Goal: Task Accomplishment & Management: Use online tool/utility

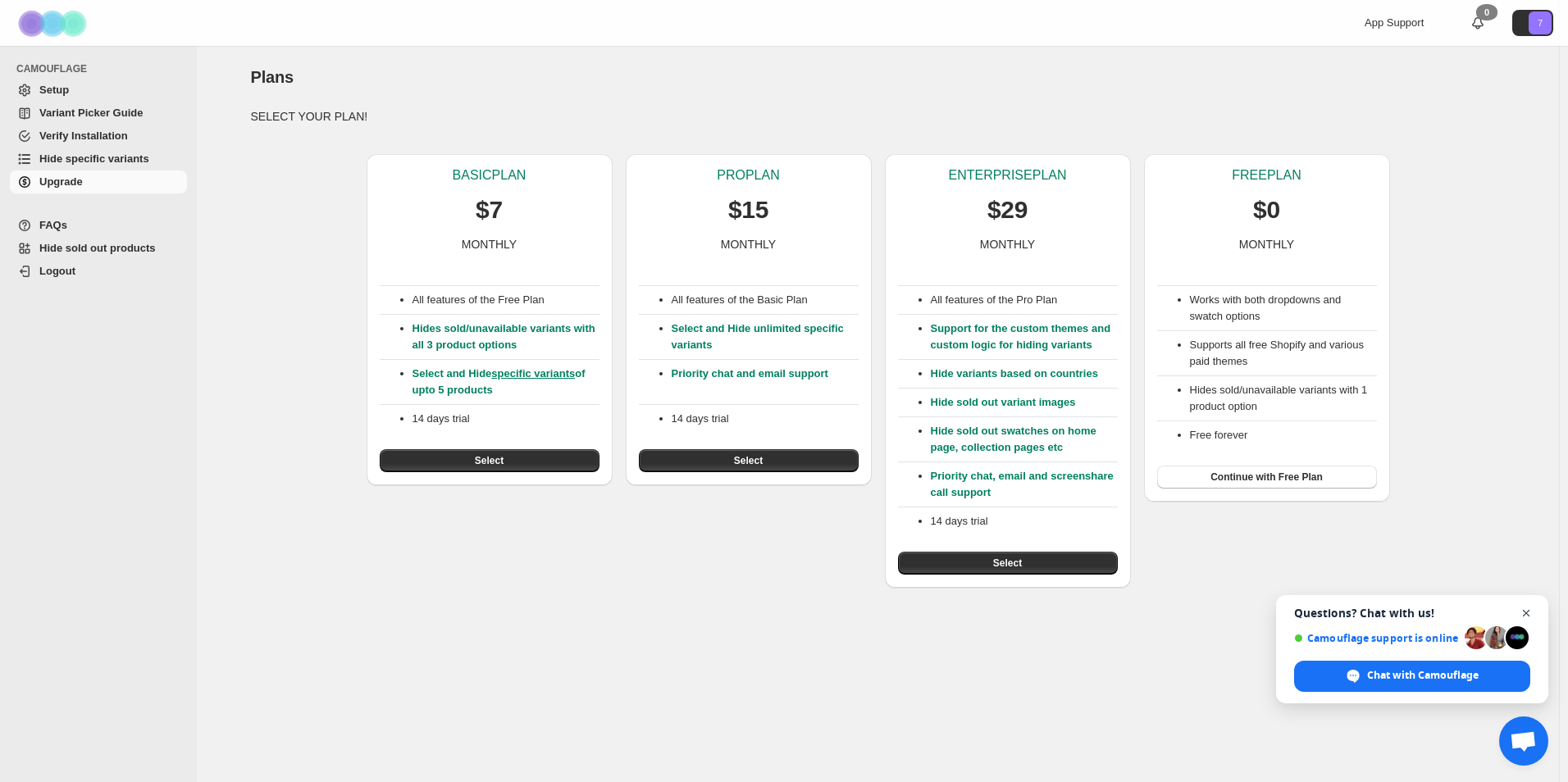
click at [1525, 611] on span "Close chat" at bounding box center [1525, 613] width 20 height 20
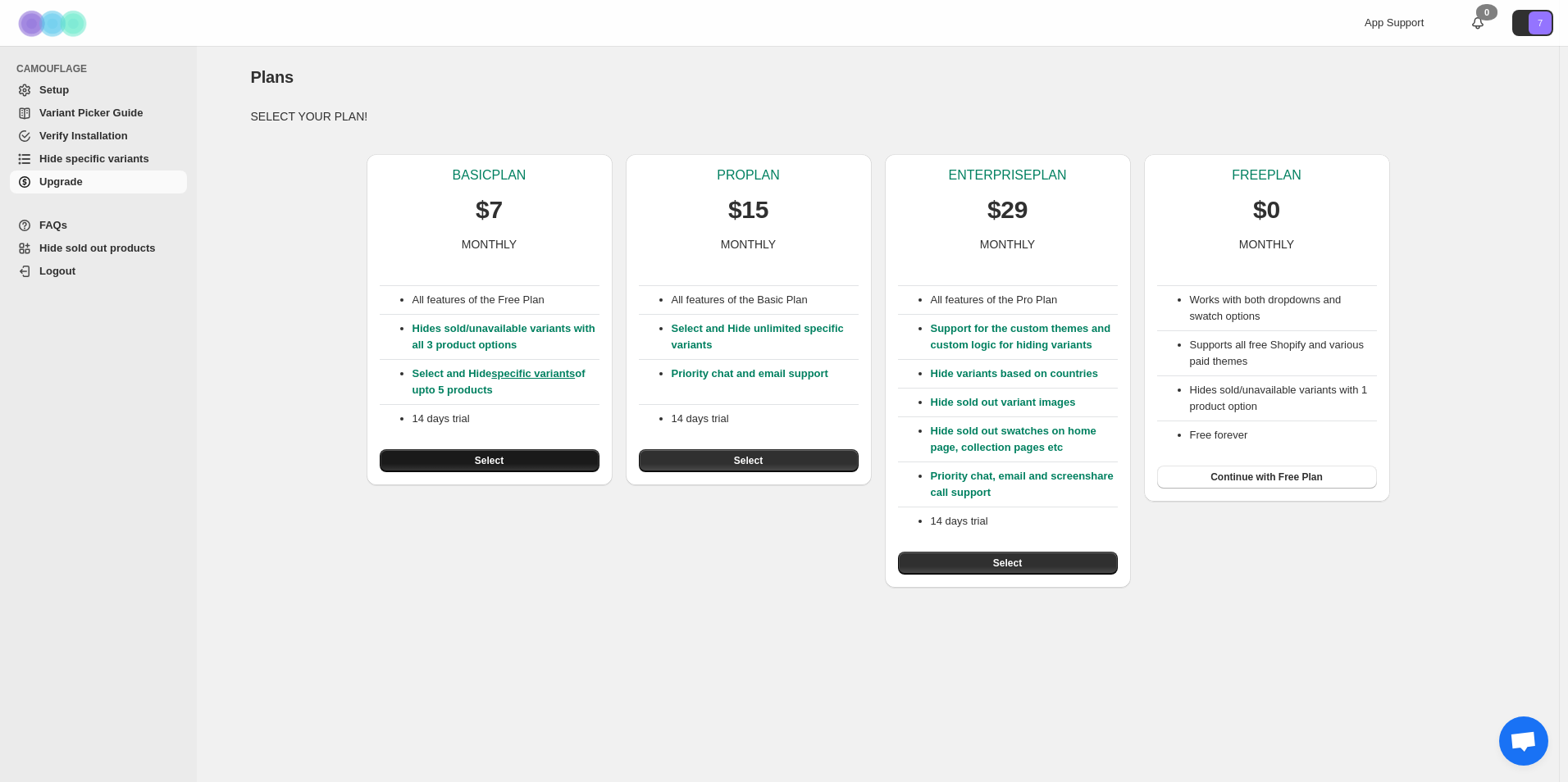
click at [558, 458] on button "Select" at bounding box center [489, 461] width 219 height 23
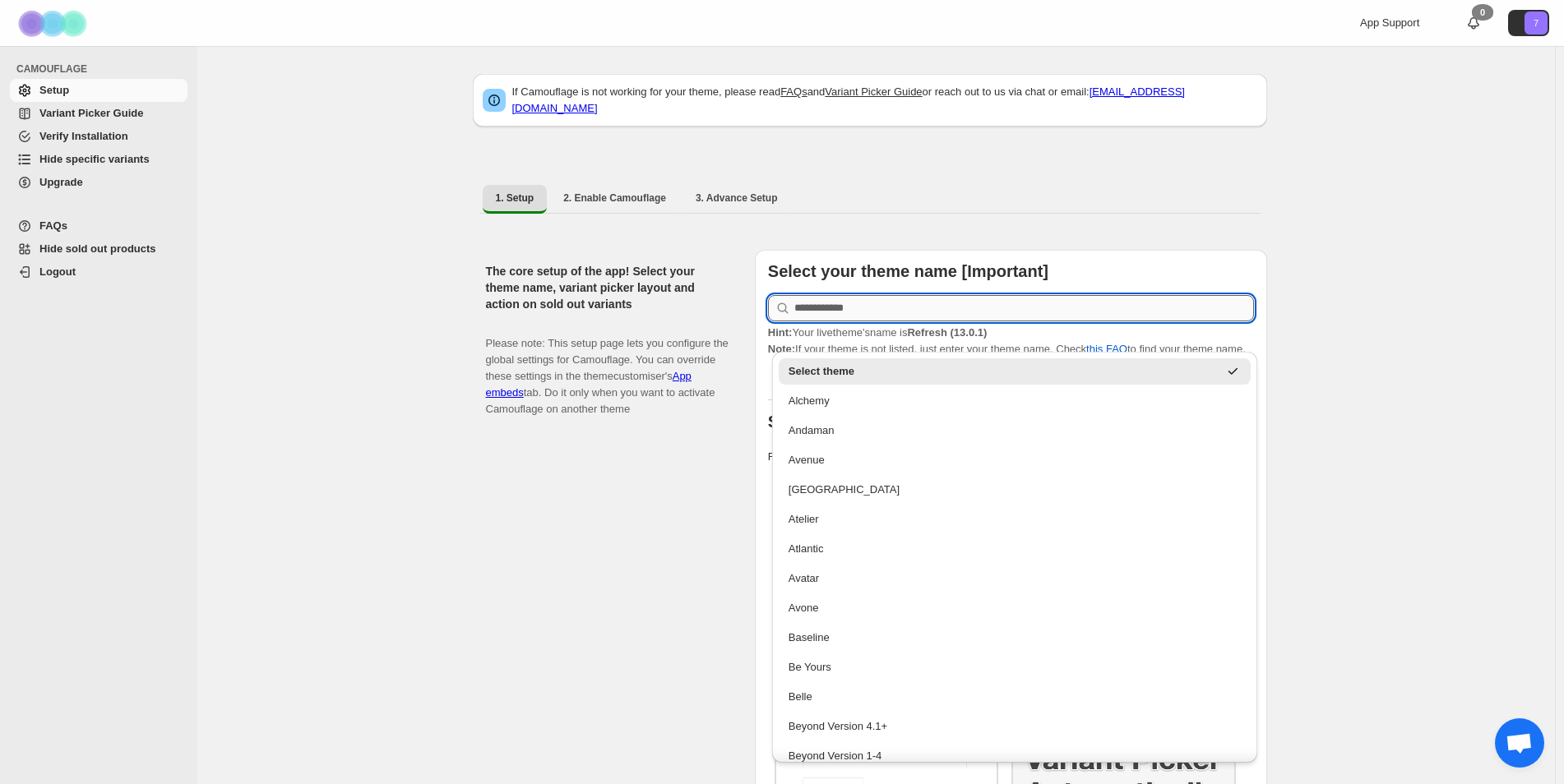
click at [825, 302] on input "text" at bounding box center [1024, 307] width 459 height 26
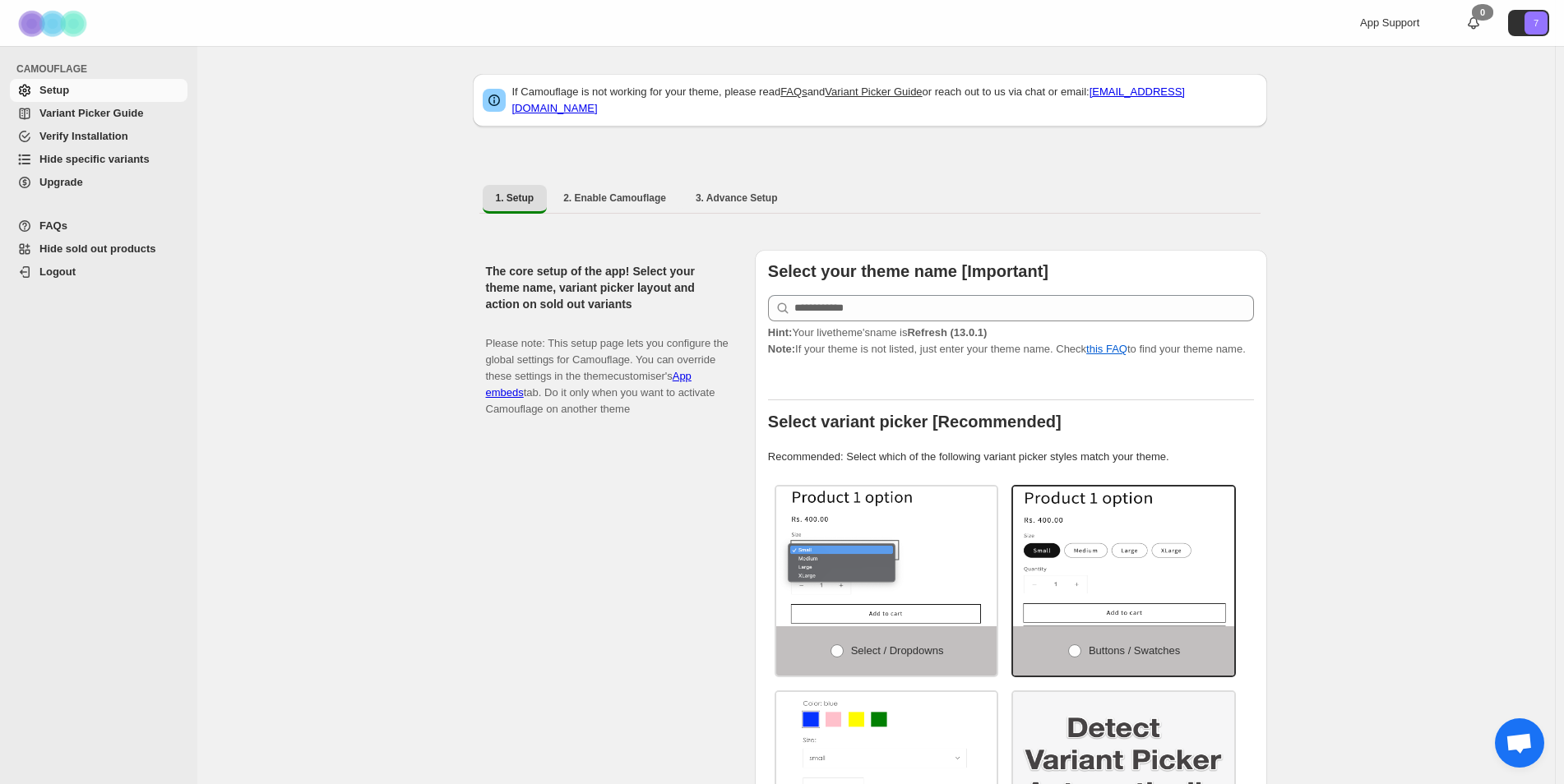
click at [622, 377] on p "Please note: This setup page lets you configure the global settings for Camoufl…" at bounding box center [606, 368] width 242 height 98
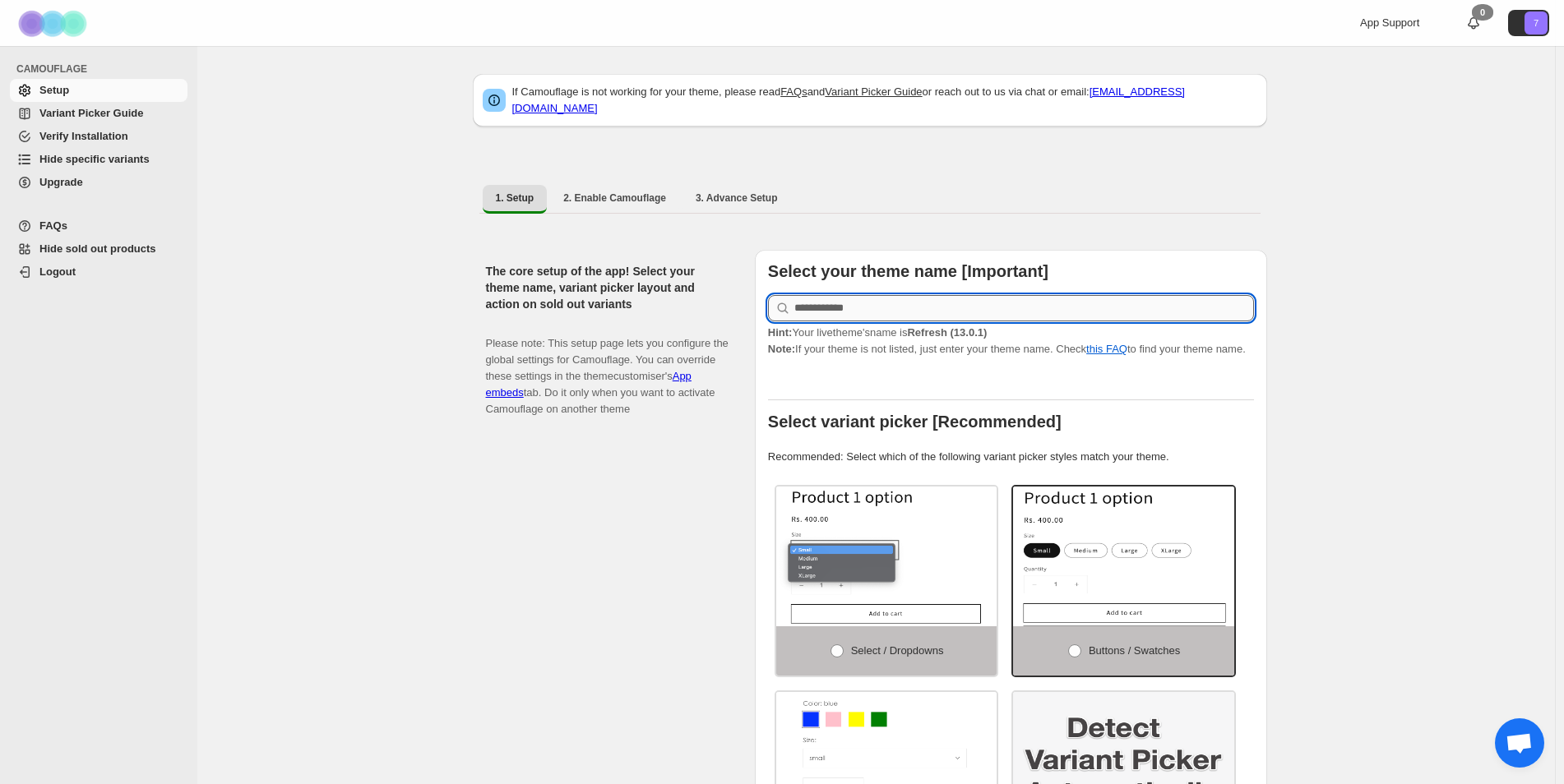
click at [915, 300] on input "text" at bounding box center [1024, 307] width 459 height 26
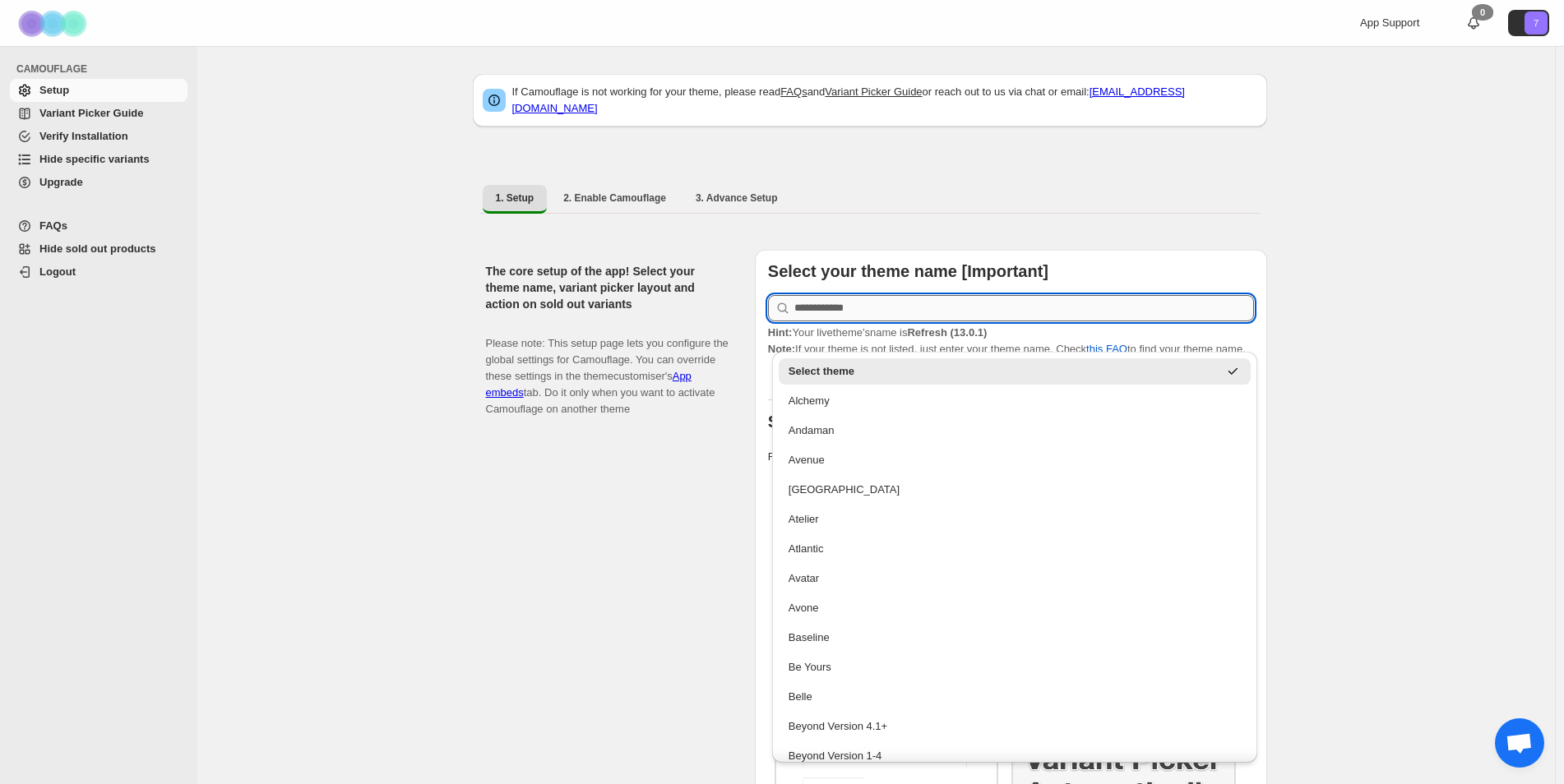
click at [915, 300] on input "text" at bounding box center [1024, 307] width 459 height 26
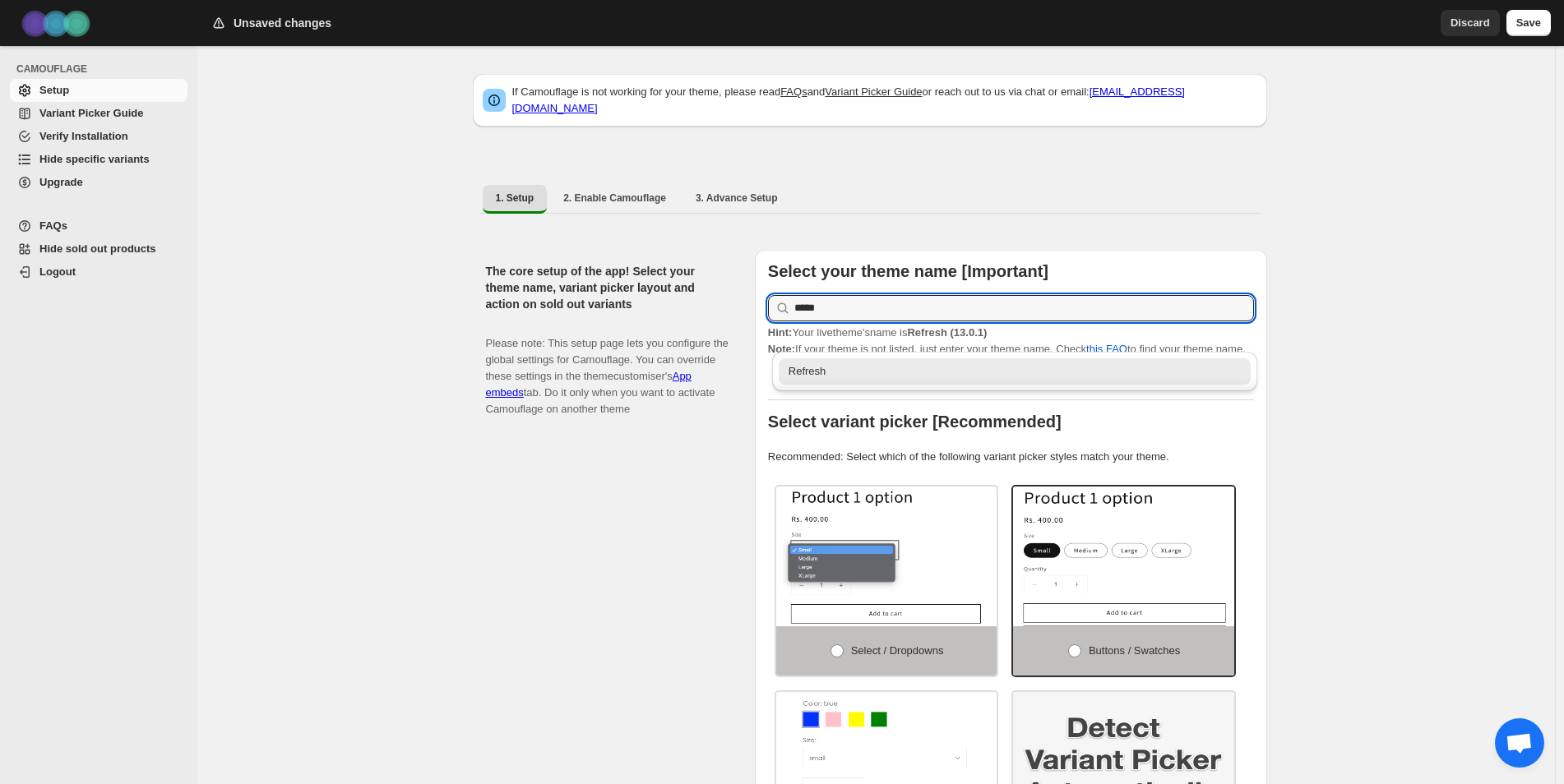
click at [806, 373] on div "Refresh" at bounding box center [1015, 371] width 454 height 17
type input "*******"
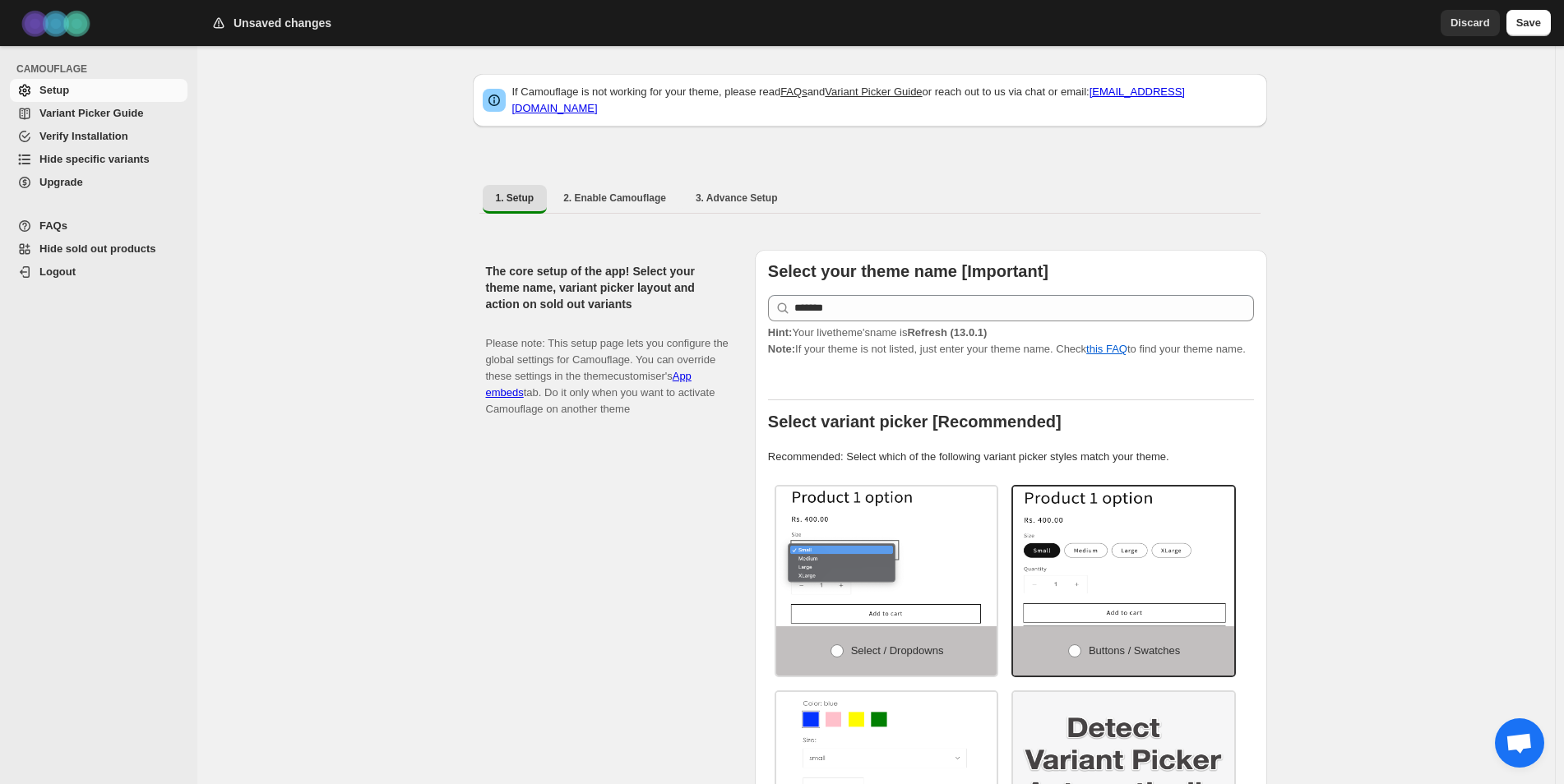
click at [809, 371] on div at bounding box center [1010, 385] width 486 height 29
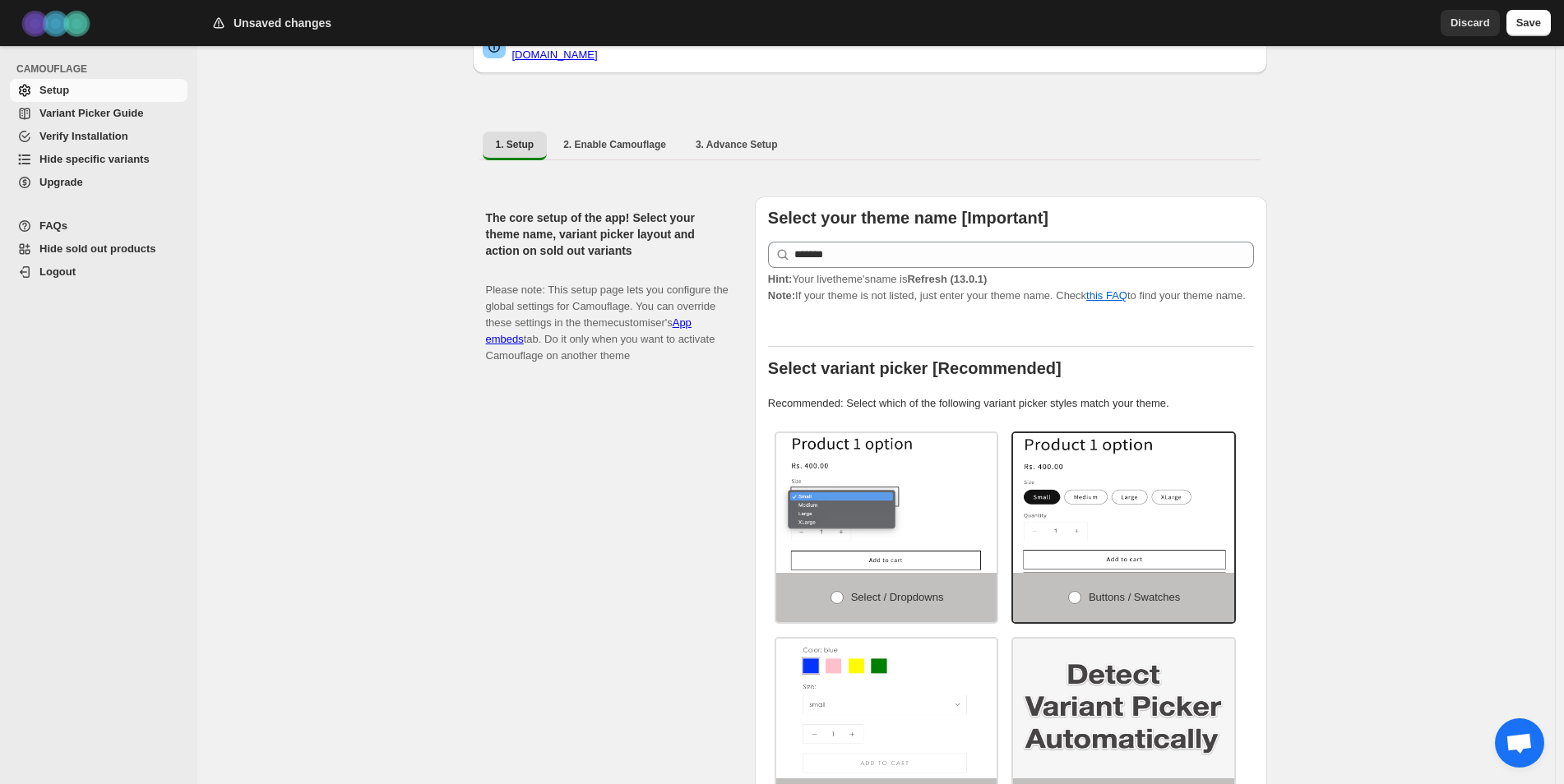
scroll to position [82, 0]
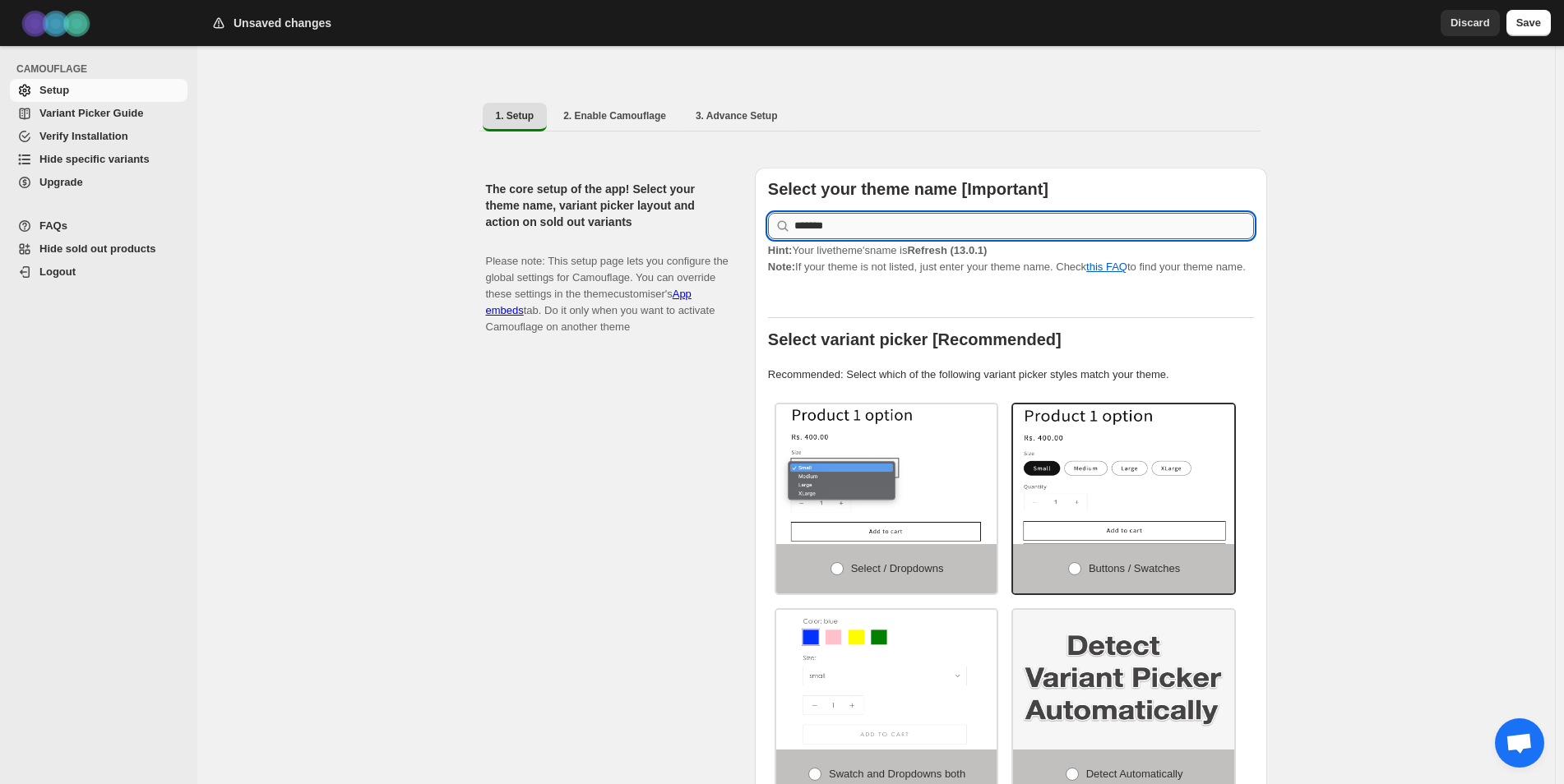
click at [861, 213] on input "*******" at bounding box center [1024, 226] width 459 height 26
click at [850, 289] on div "Refresh" at bounding box center [1003, 289] width 430 height 17
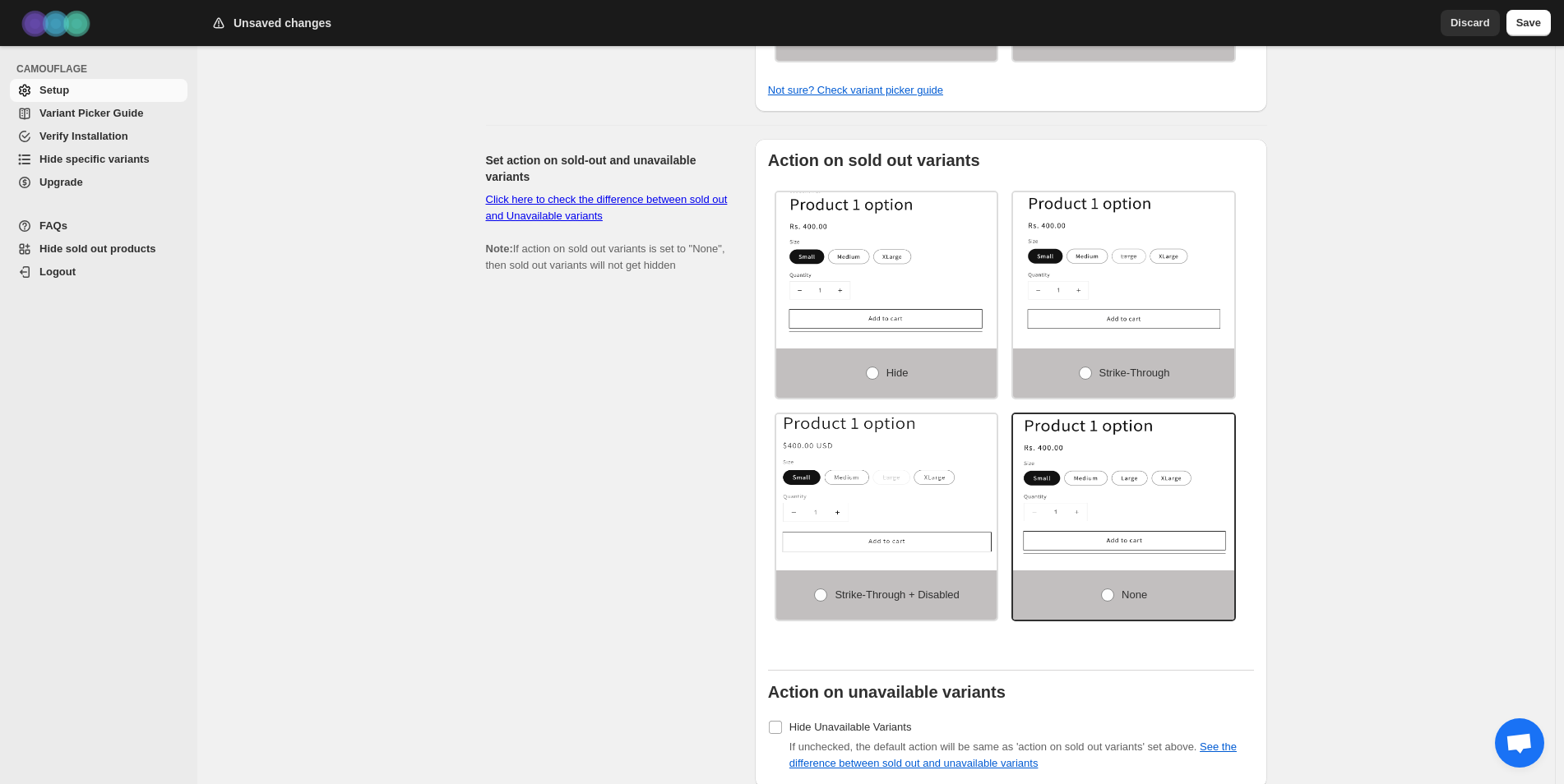
scroll to position [822, 0]
click at [891, 365] on span "Hide" at bounding box center [897, 371] width 22 height 13
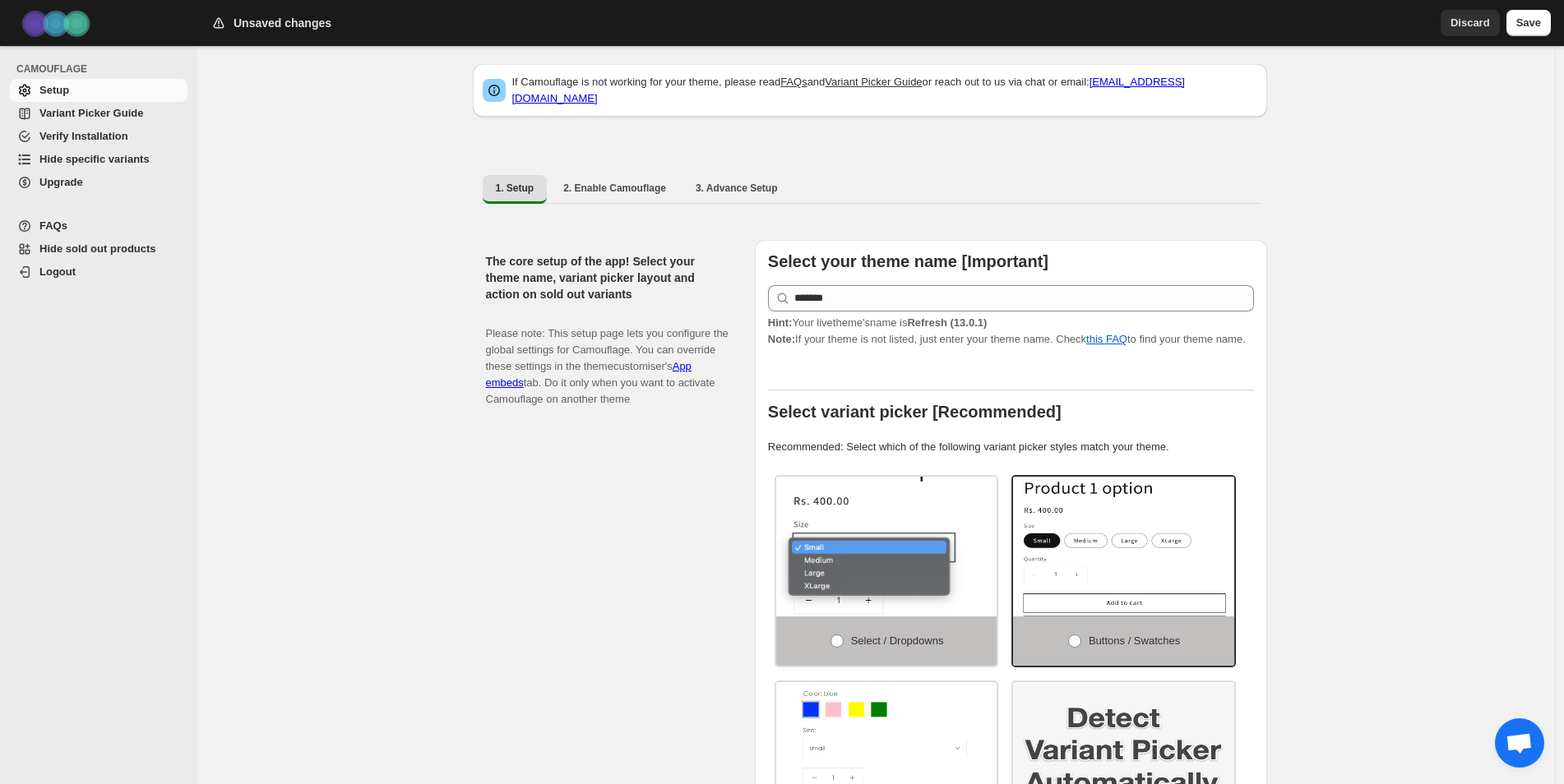
scroll to position [0, 0]
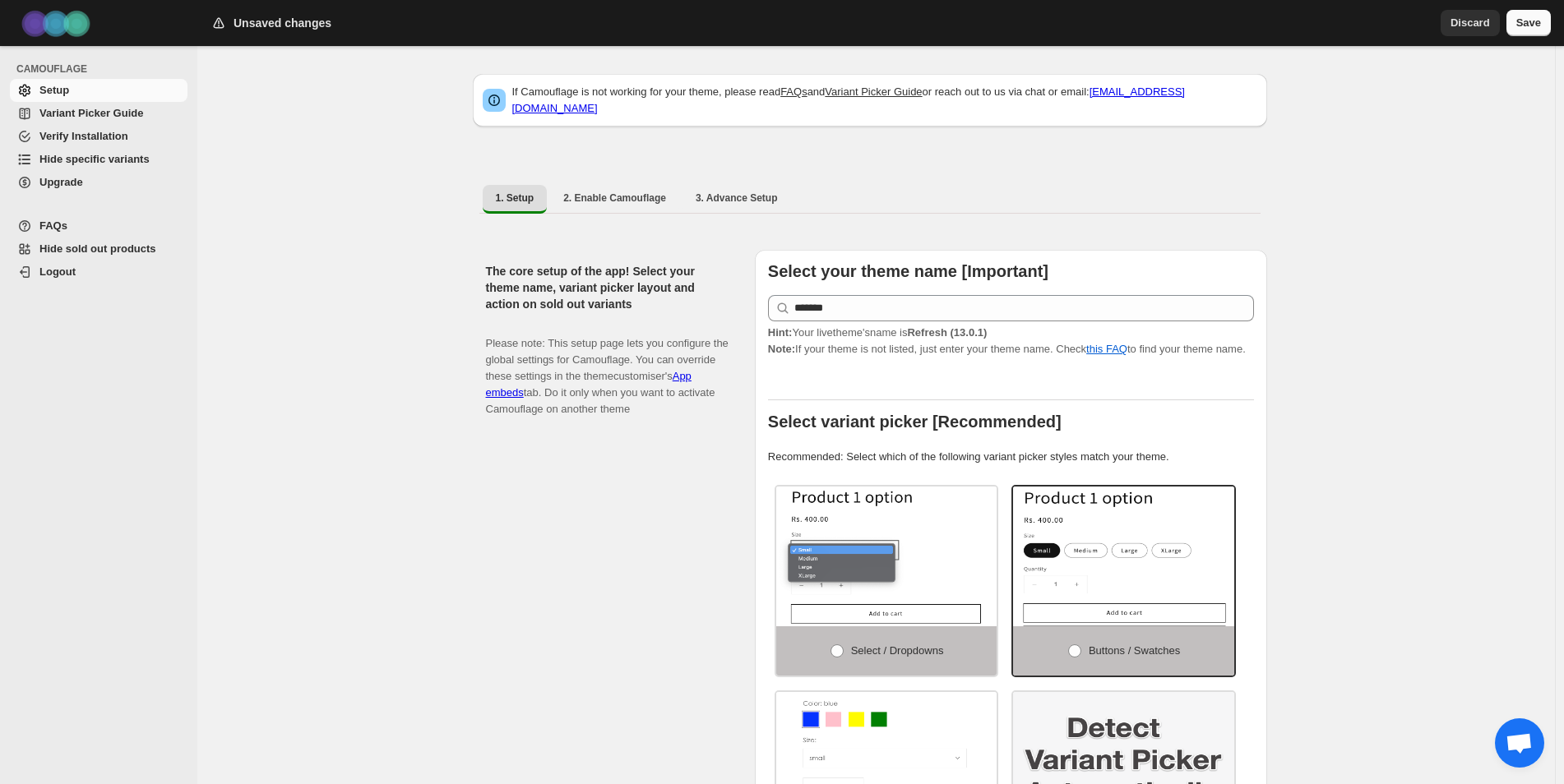
click at [1520, 25] on span "Save" at bounding box center [1528, 22] width 24 height 17
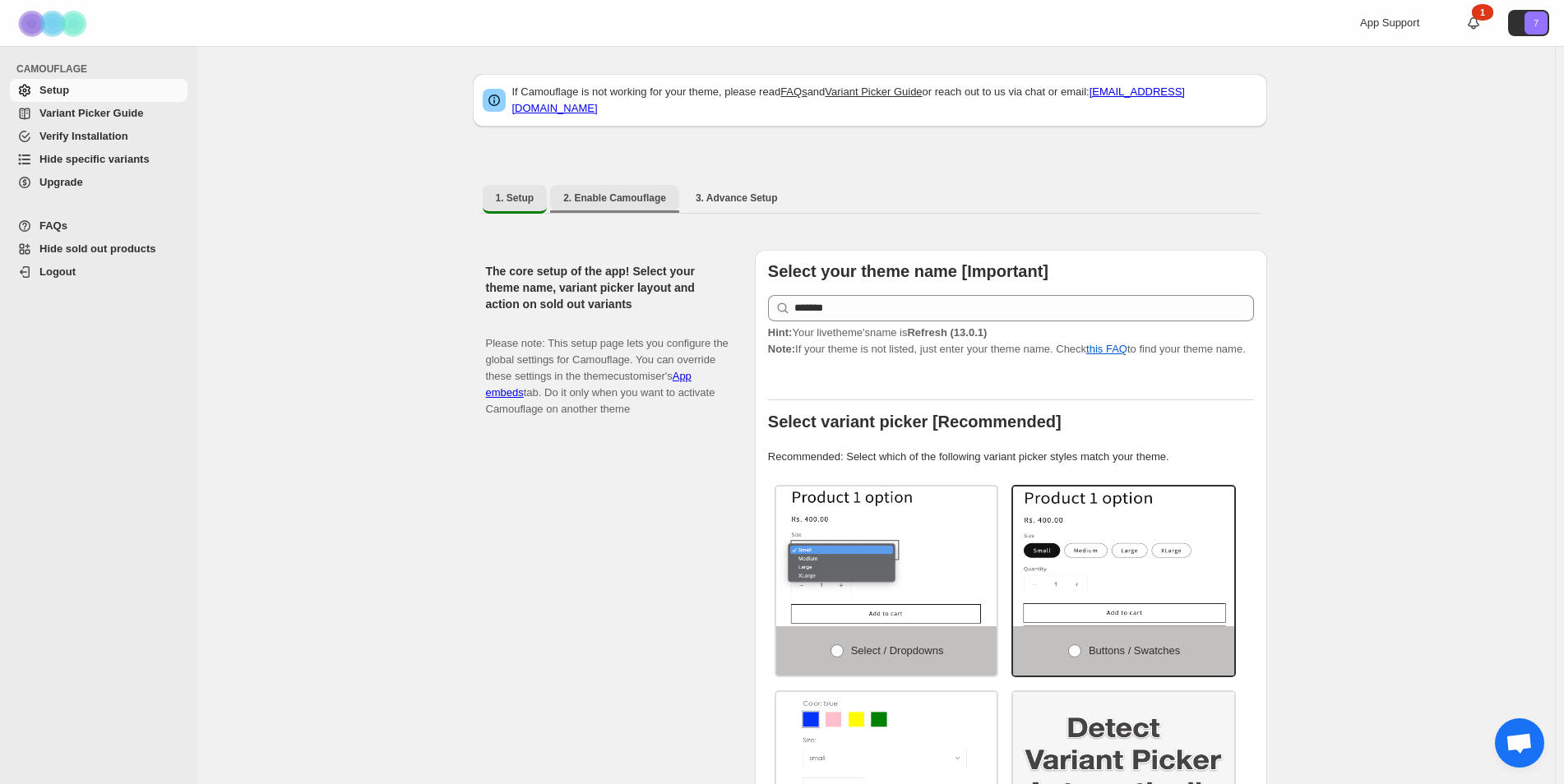
click at [613, 192] on span "2. Enable Camouflage" at bounding box center [615, 198] width 103 height 14
select select "**********"
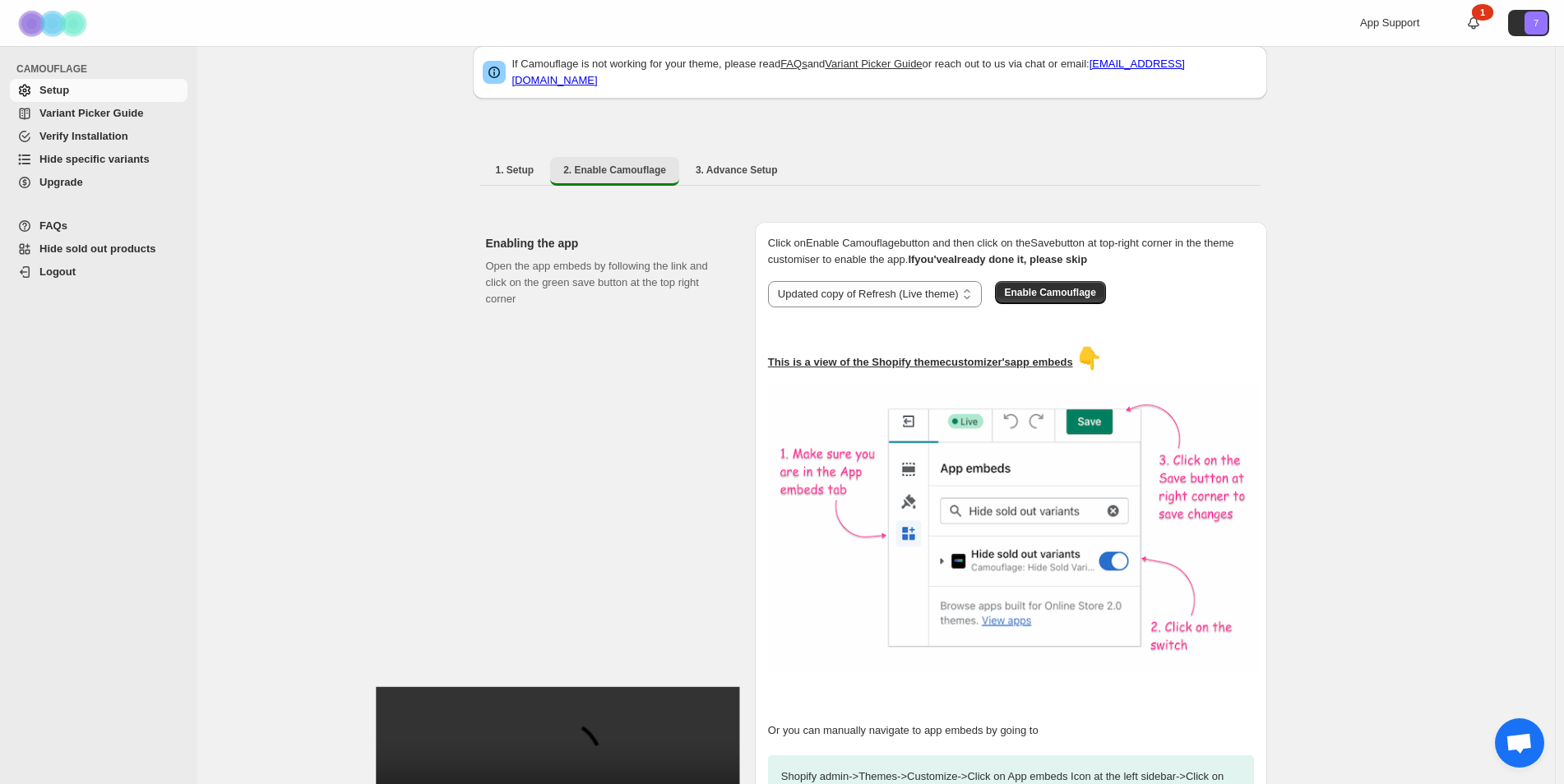
scroll to position [27, 0]
click at [1047, 287] on span "Enable Camouflage" at bounding box center [1051, 294] width 91 height 14
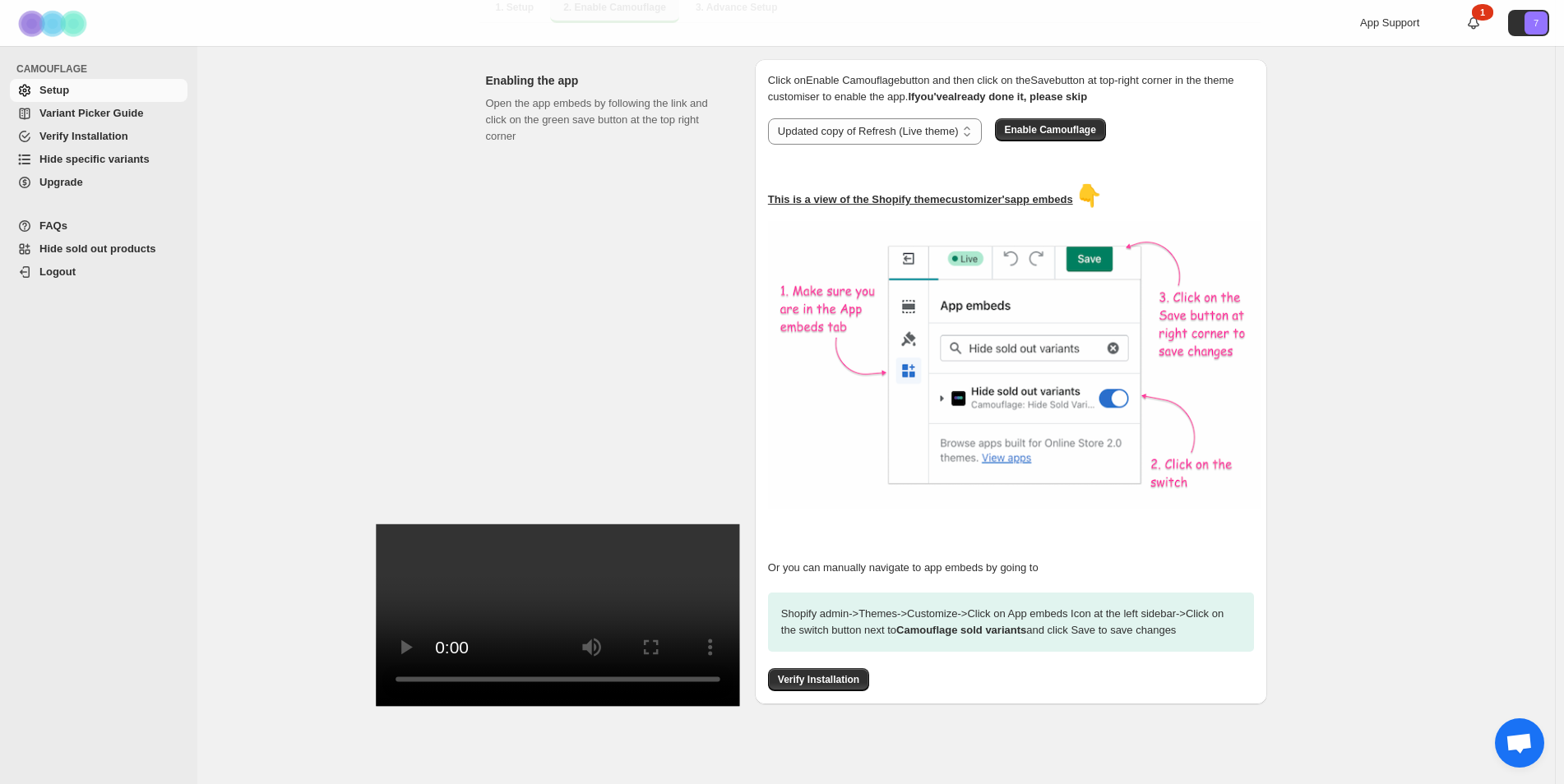
scroll to position [192, 0]
click at [799, 667] on button "Verify Installation" at bounding box center [818, 679] width 101 height 23
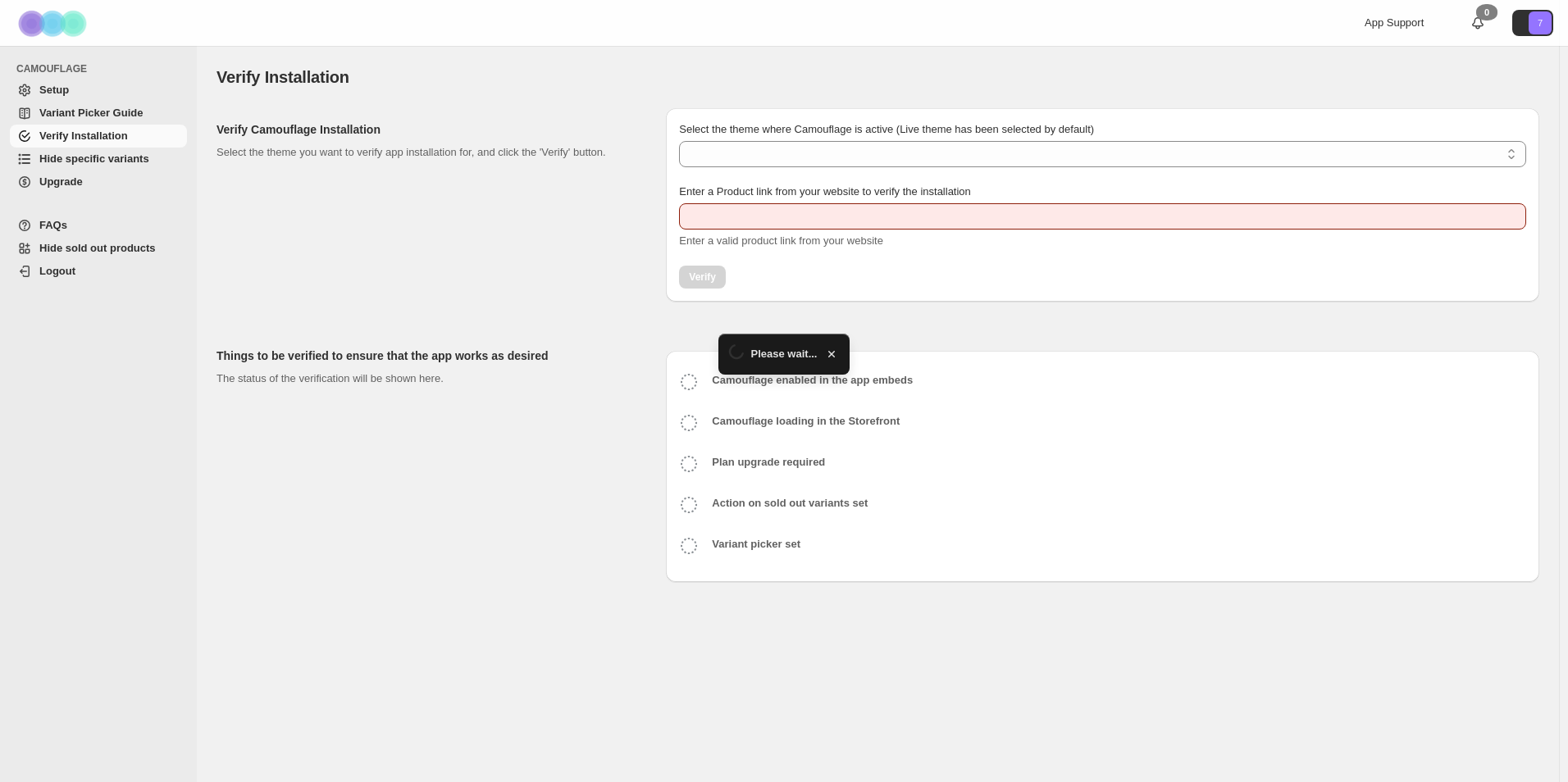
click at [757, 155] on select "Select the theme where Camouflage is active (Live theme has been selected by de…" at bounding box center [1102, 153] width 847 height 26
click at [752, 163] on select "Select the theme where Camouflage is active (Live theme has been selected by de…" at bounding box center [1102, 153] width 847 height 26
type input "**********"
select select "**********"
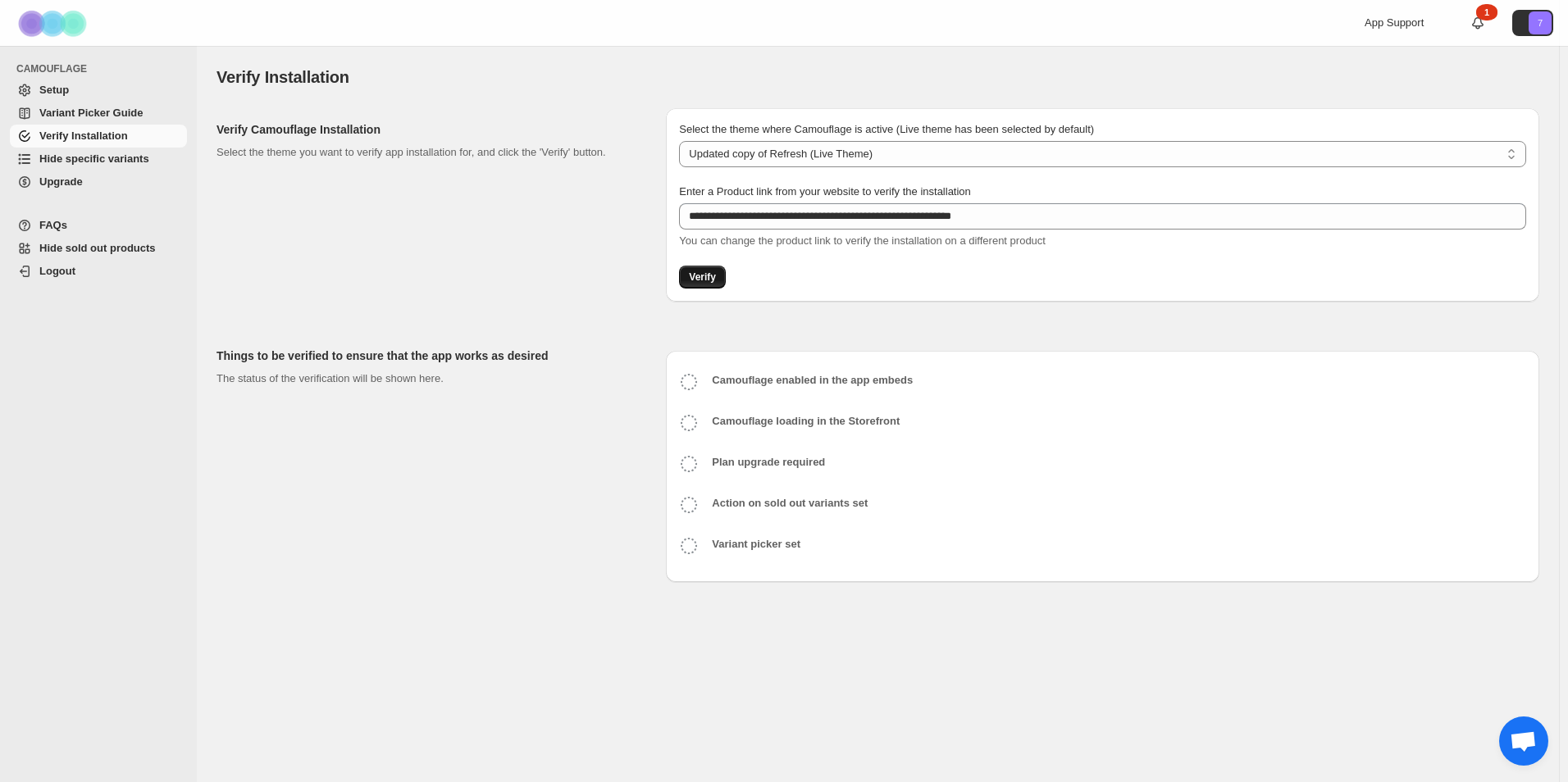
click at [690, 283] on button "Verify" at bounding box center [702, 277] width 47 height 23
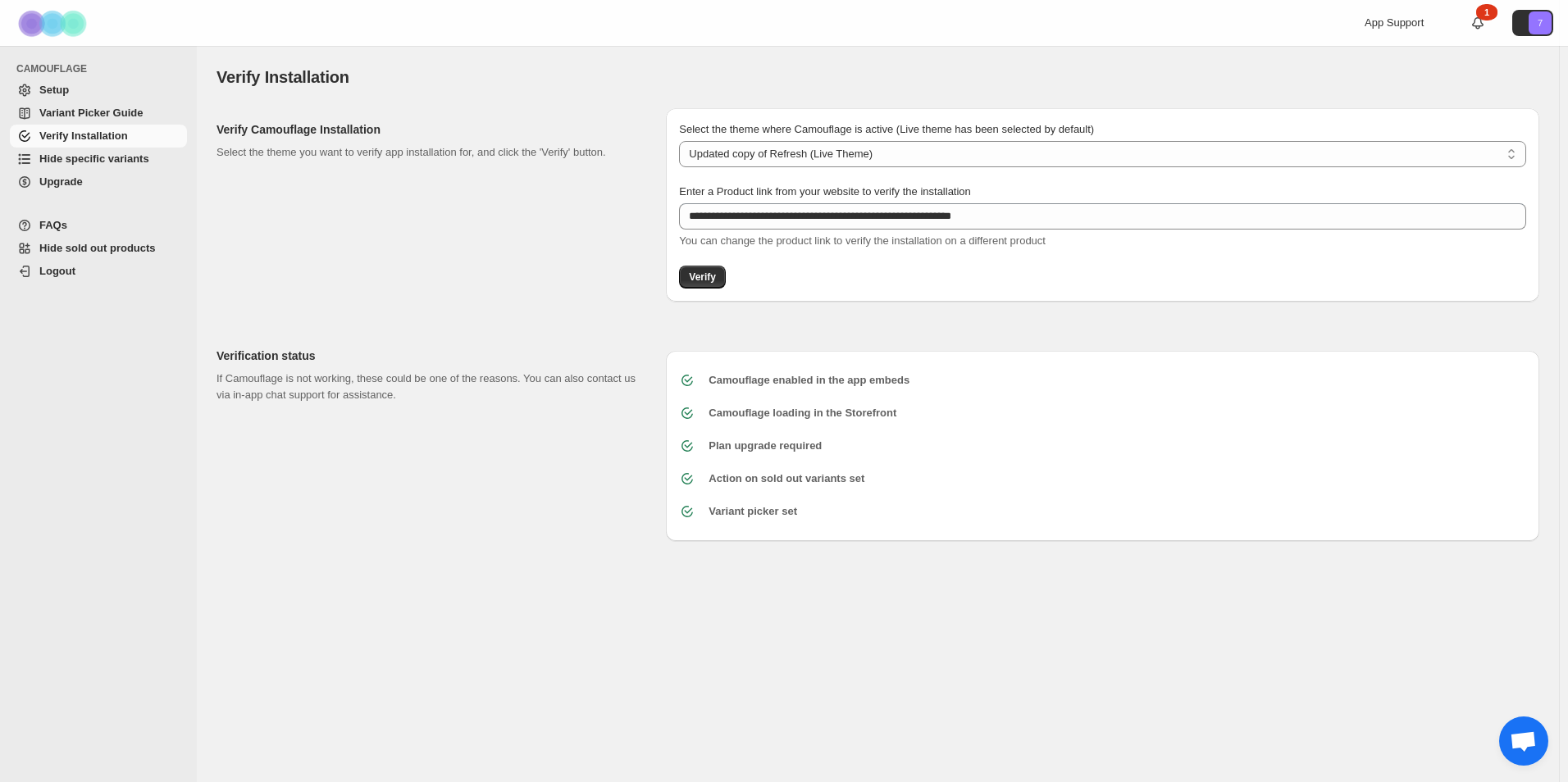
click at [101, 162] on span "Hide specific variants" at bounding box center [94, 158] width 110 height 13
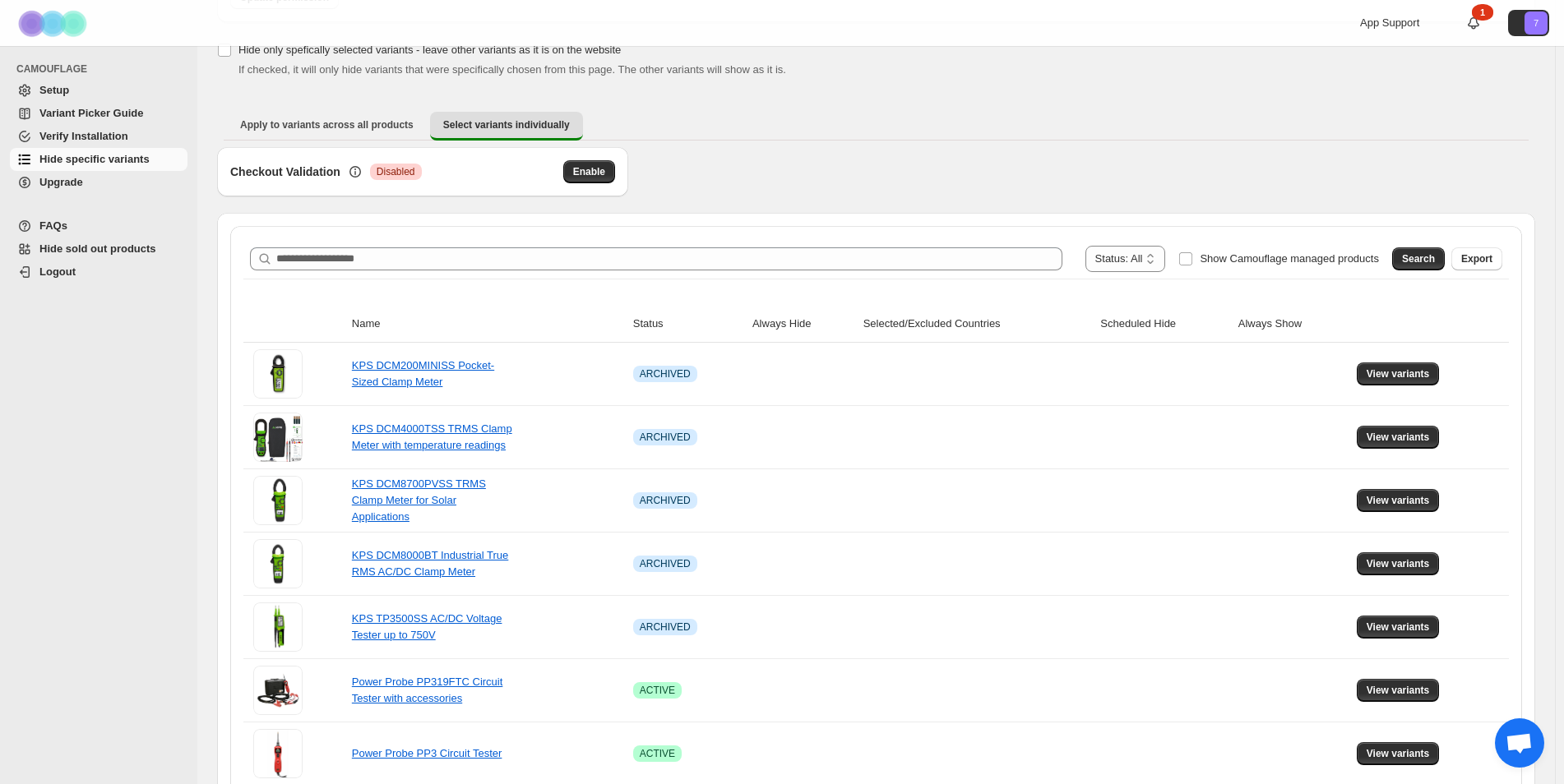
scroll to position [246, 0]
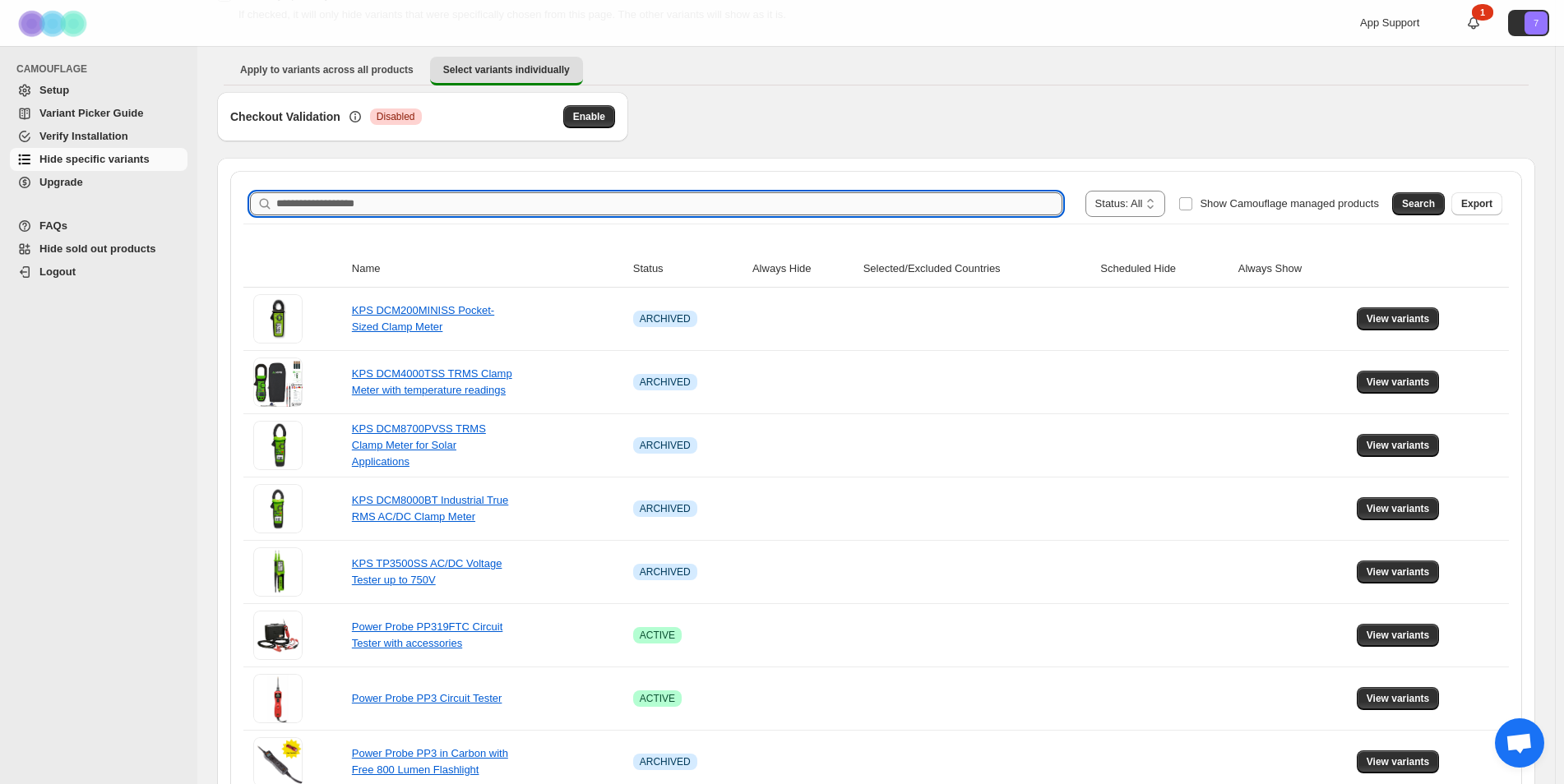
click at [575, 196] on input "Search product name" at bounding box center [670, 204] width 786 height 23
type input "***"
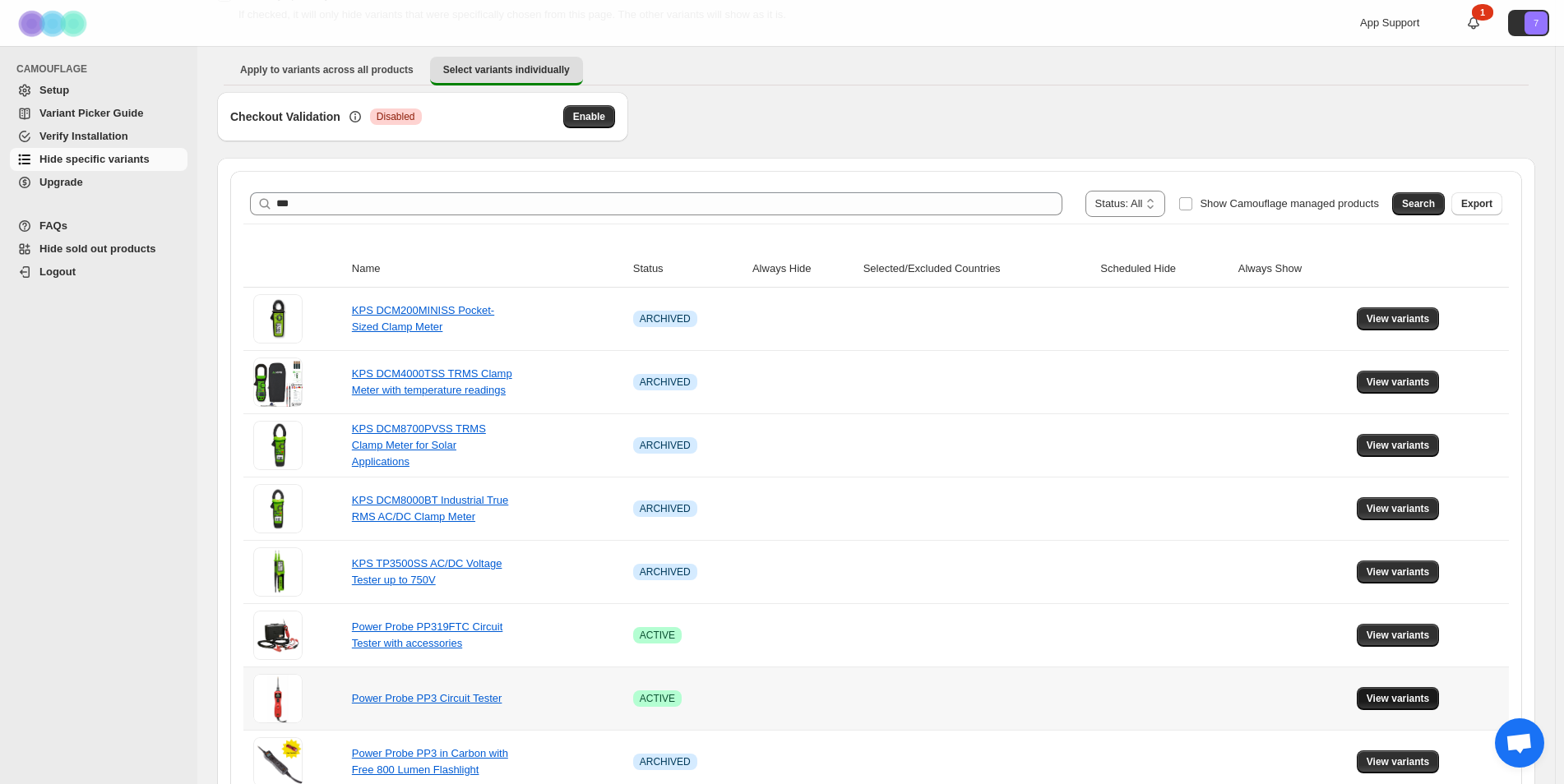
click at [1429, 703] on span "View variants" at bounding box center [1398, 698] width 63 height 14
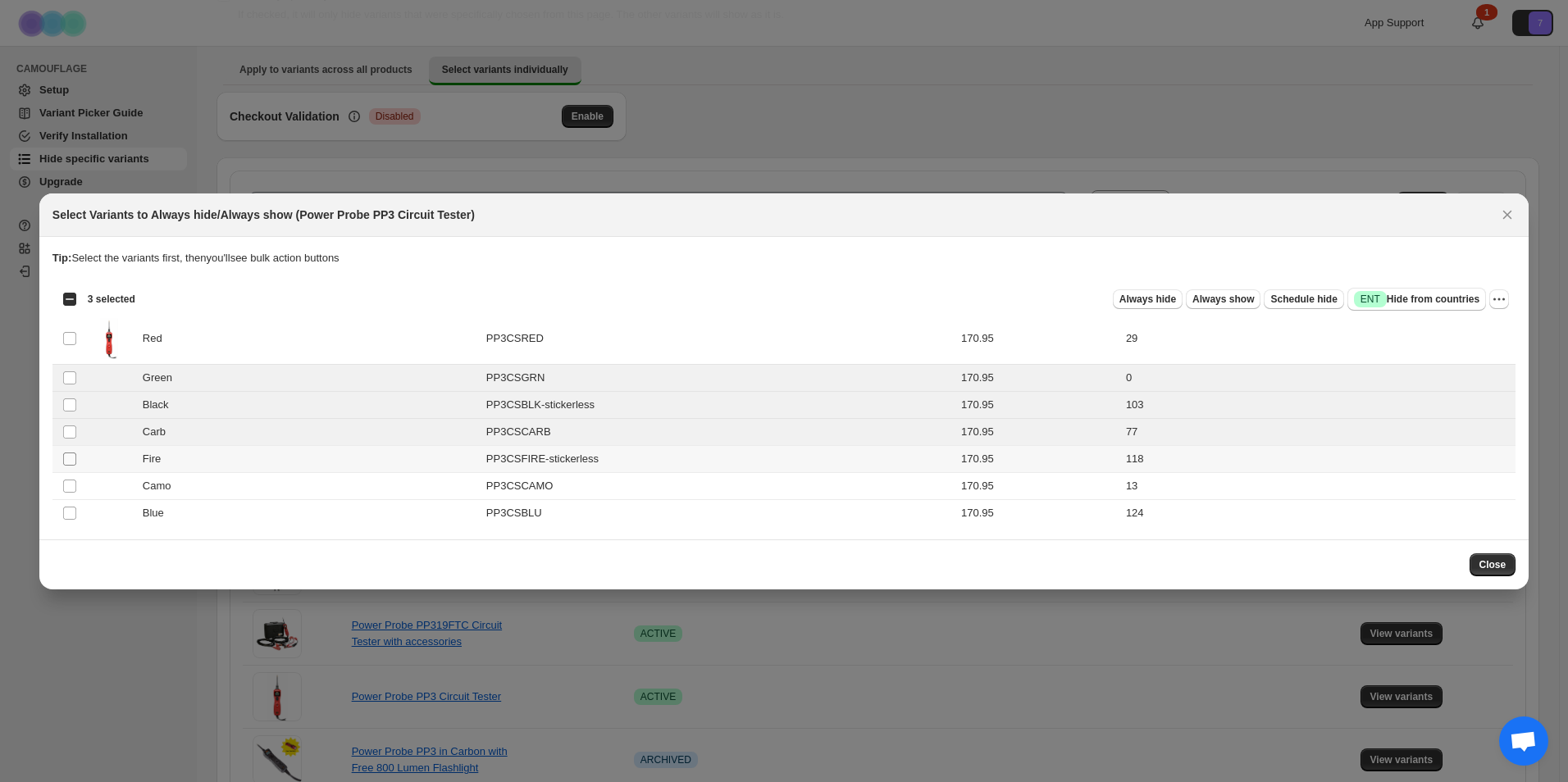
click at [66, 466] on td "Select product variant" at bounding box center [68, 459] width 31 height 27
click at [68, 495] on td "Select product variant" at bounding box center [68, 486] width 31 height 27
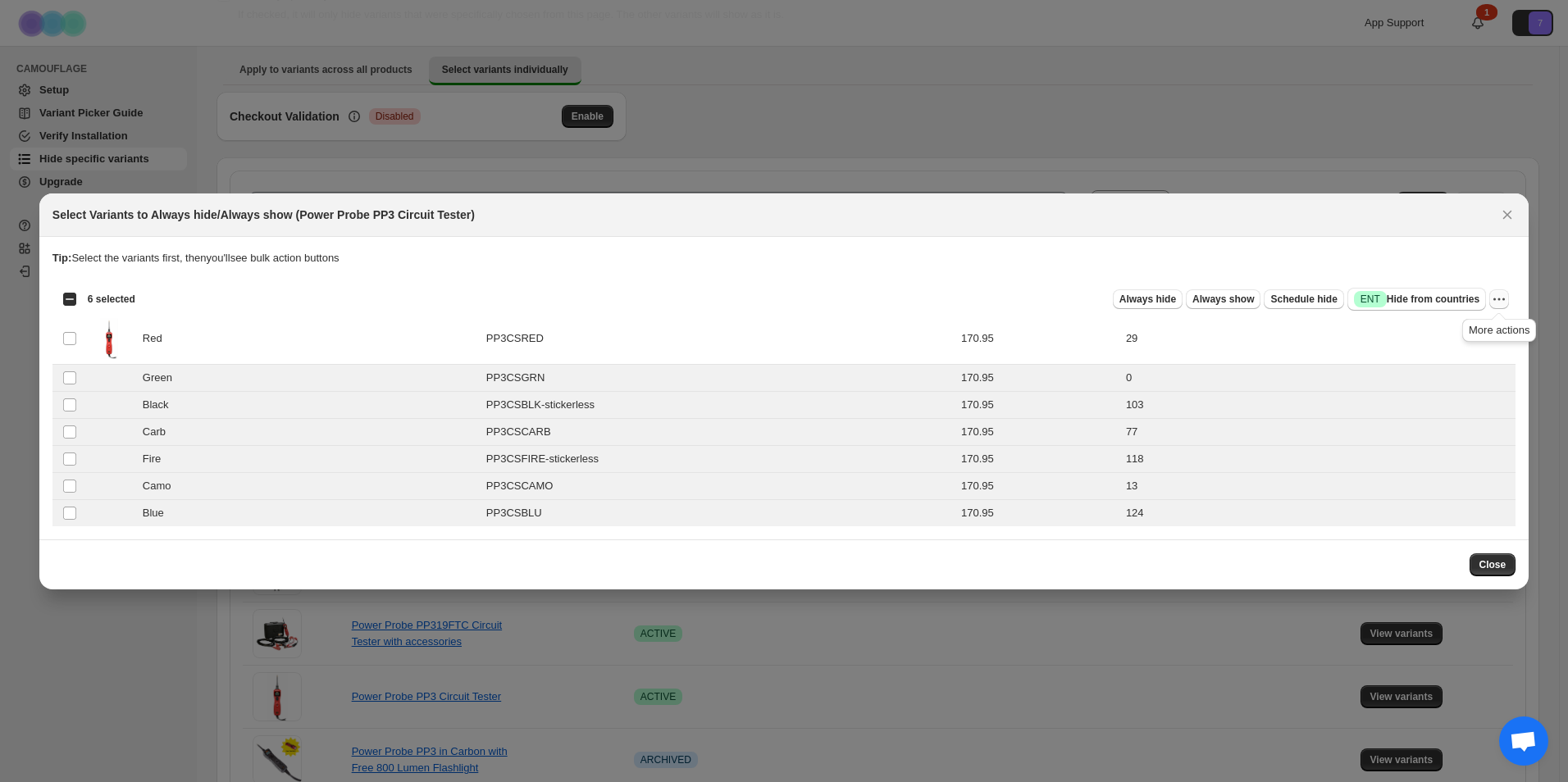
click at [1500, 304] on icon "More actions" at bounding box center [1498, 299] width 16 height 16
click at [1151, 300] on span "Always hide" at bounding box center [1147, 300] width 56 height 14
click at [1496, 569] on span "Close" at bounding box center [1492, 565] width 27 height 14
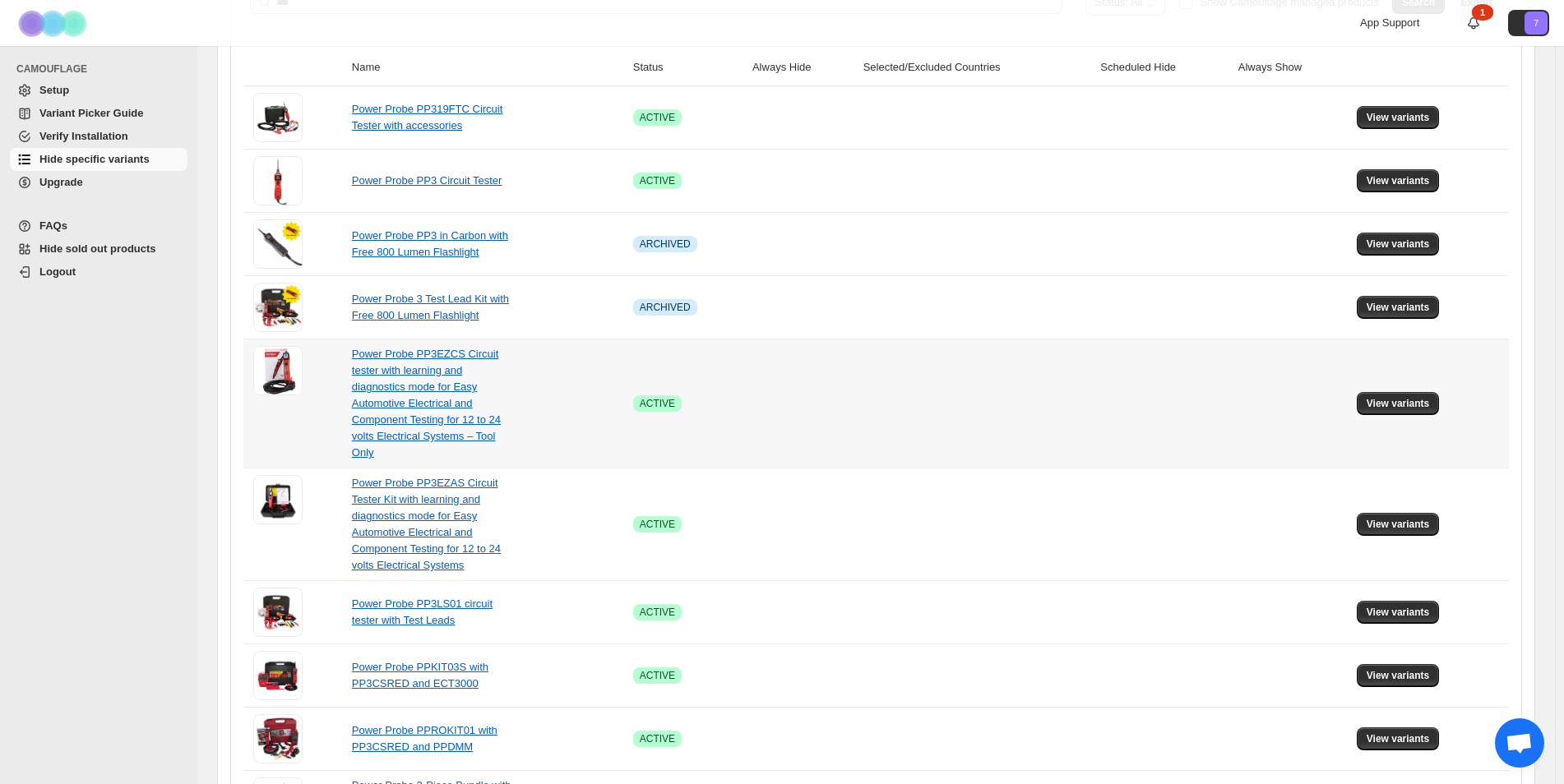
scroll to position [436, 0]
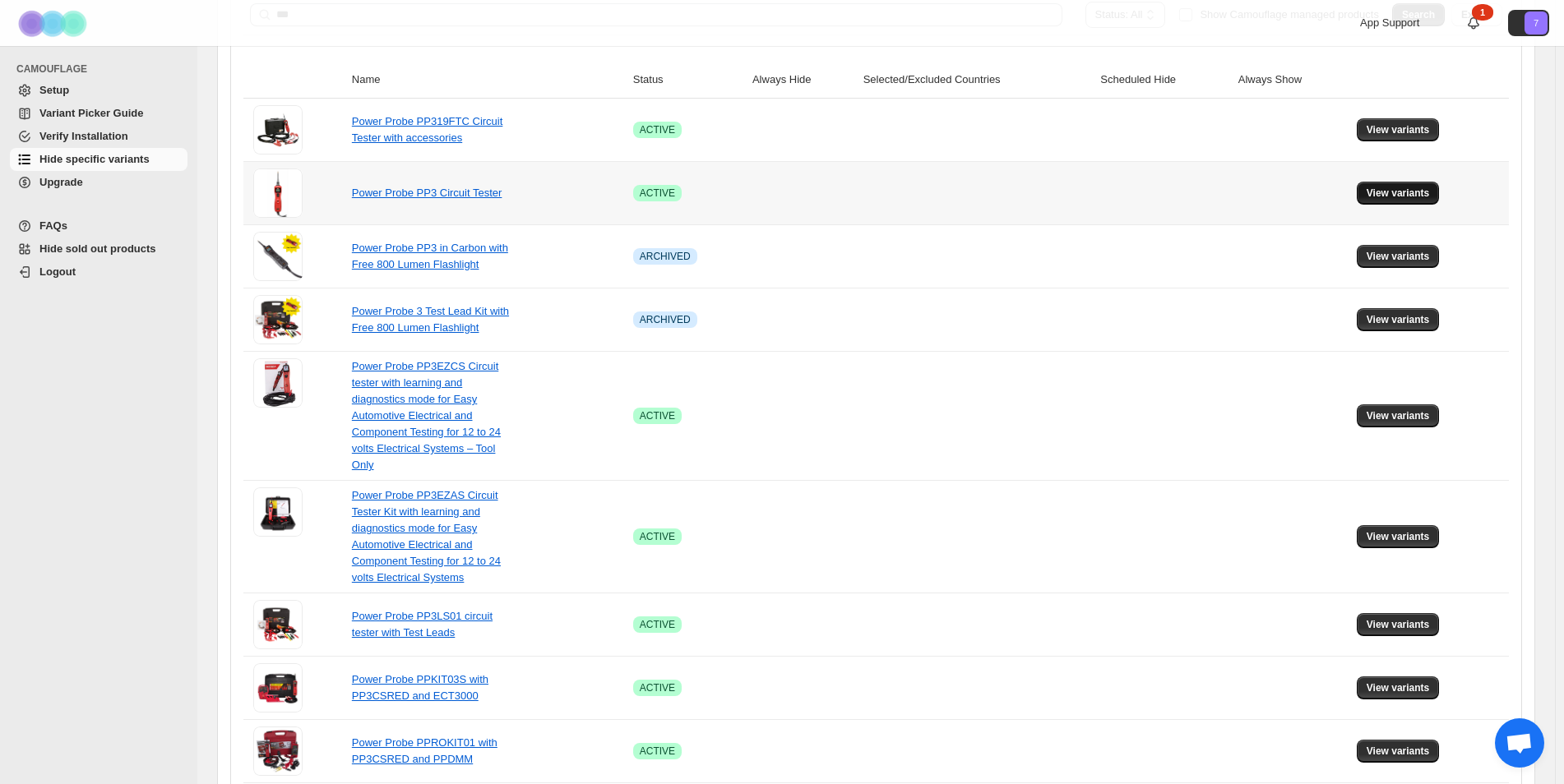
click at [1425, 197] on span "View variants" at bounding box center [1398, 194] width 63 height 14
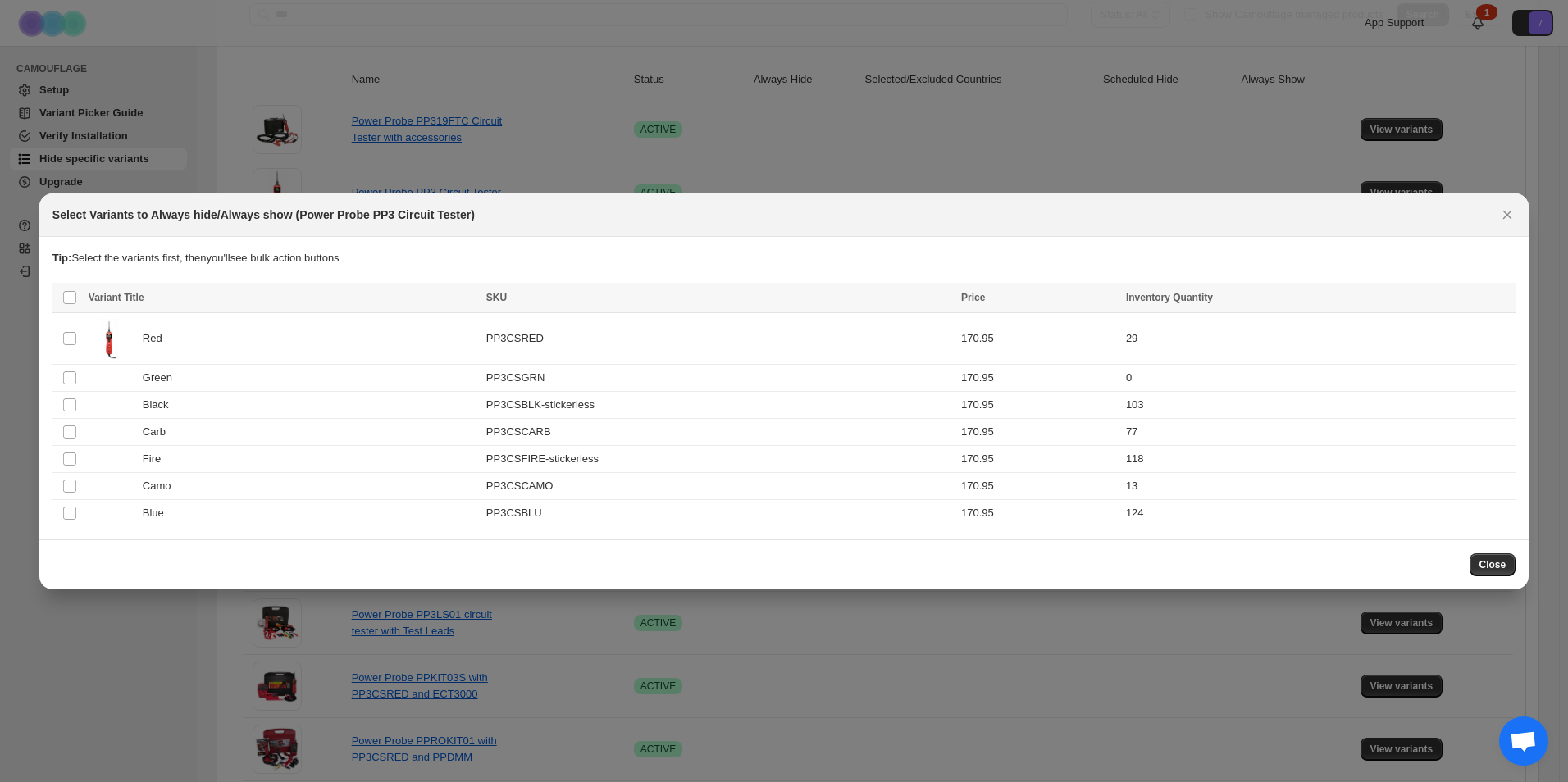
click at [71, 308] on th "Select all product variants" at bounding box center [68, 298] width 31 height 30
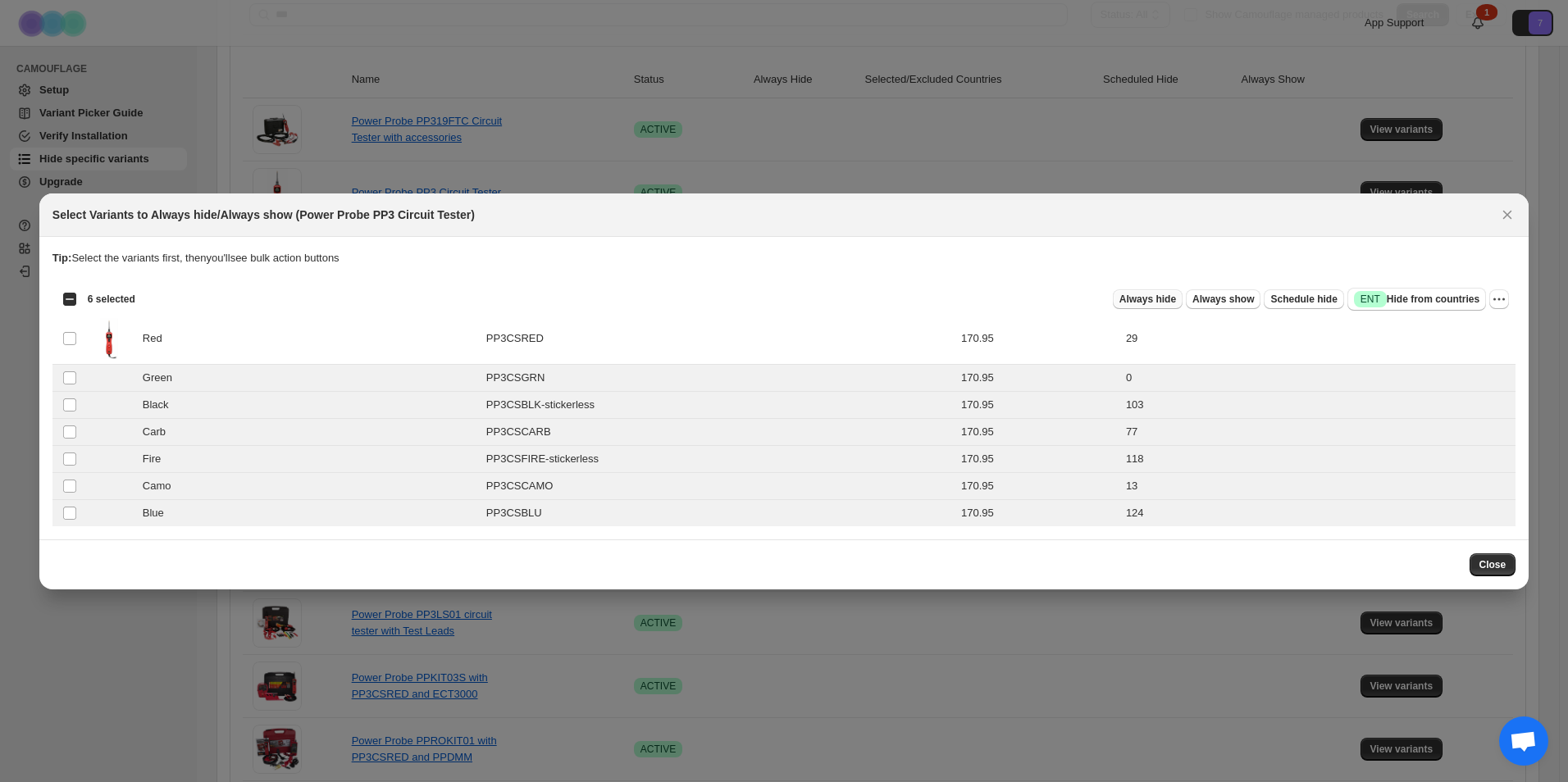
click at [1173, 298] on span "Always hide" at bounding box center [1147, 300] width 56 height 14
click at [1161, 304] on span "Always hide" at bounding box center [1147, 300] width 56 height 14
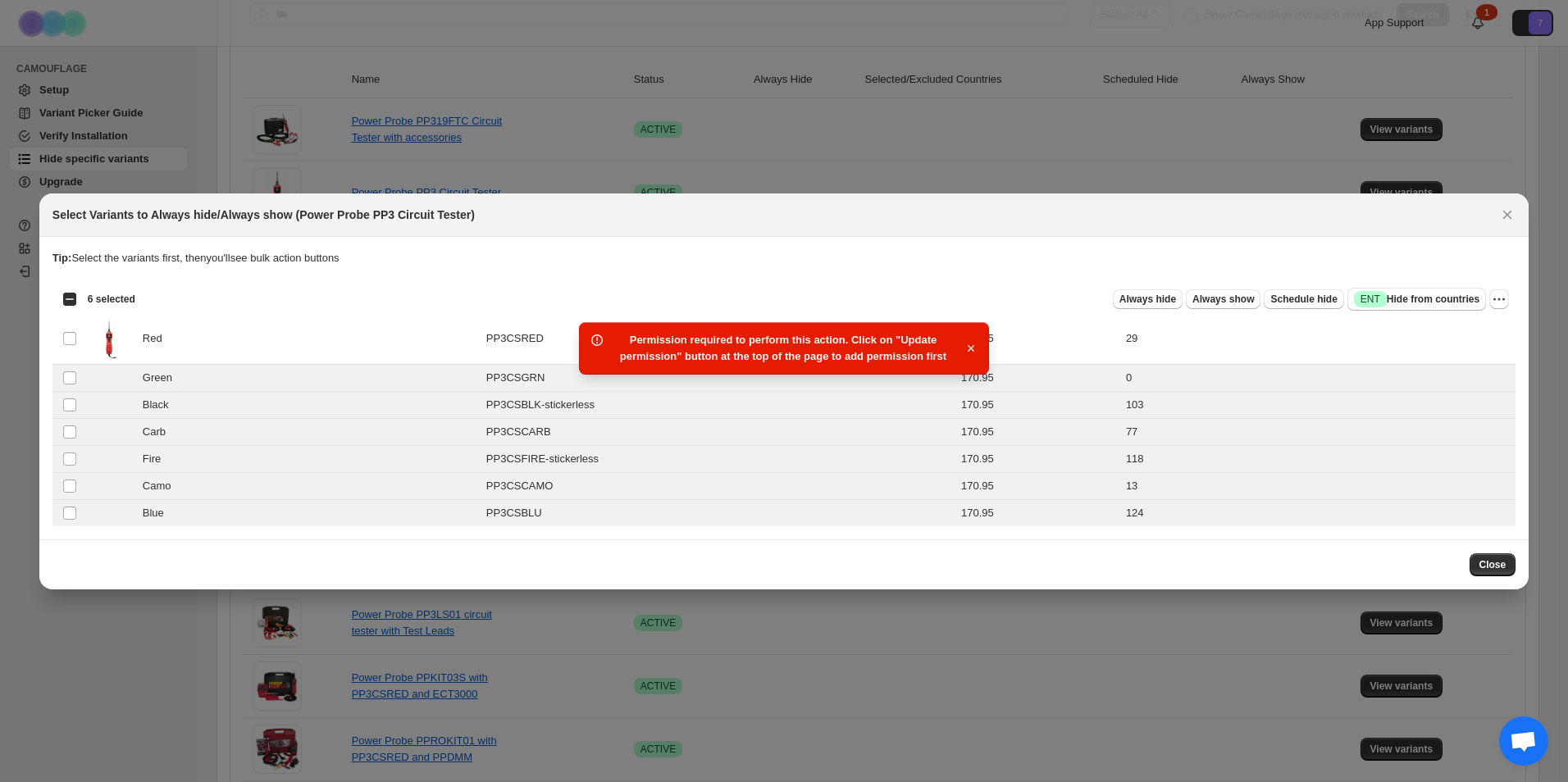
click at [975, 344] on icon "button" at bounding box center [970, 348] width 16 height 16
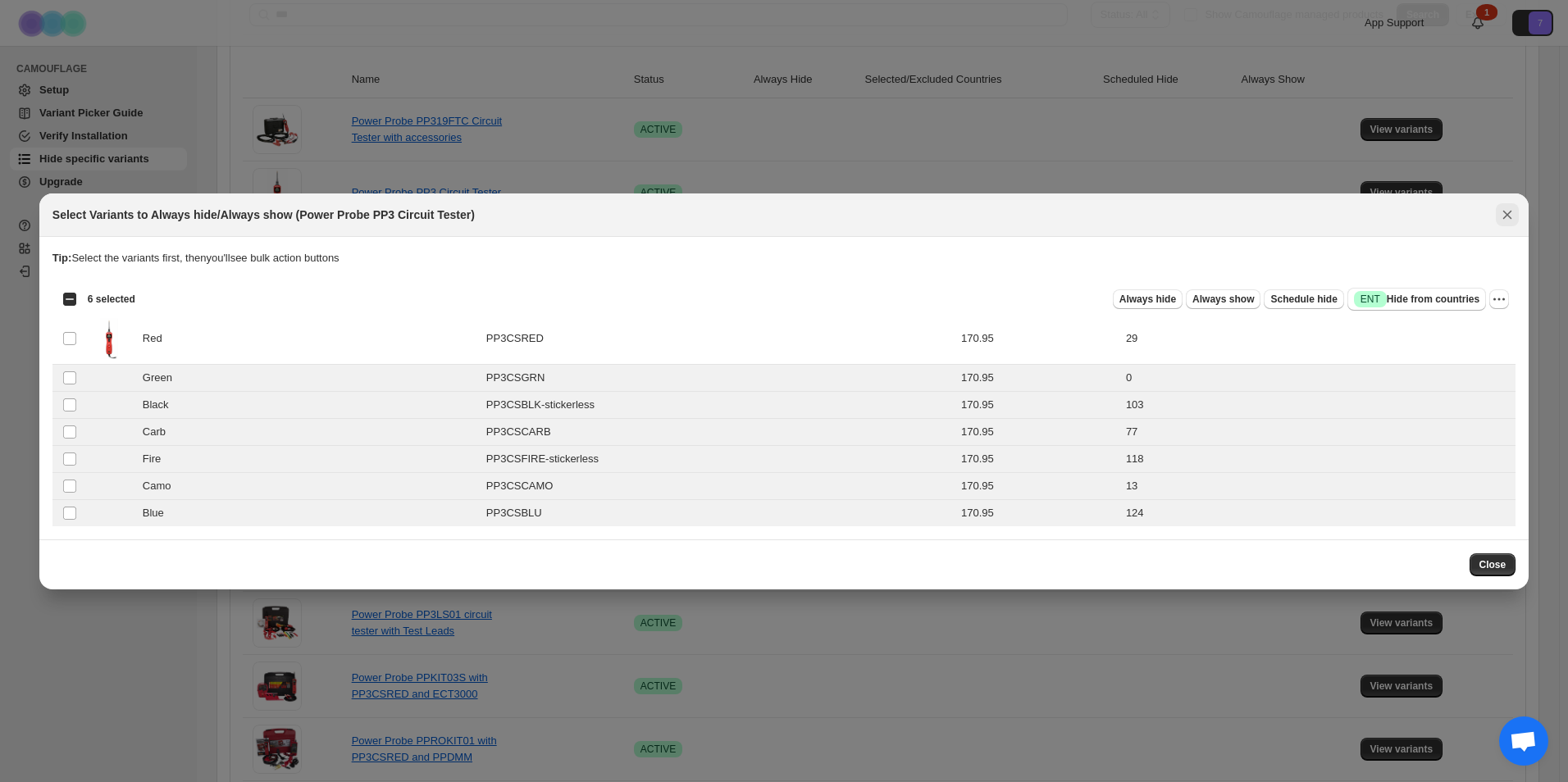
click at [1504, 214] on icon "Close" at bounding box center [1507, 214] width 16 height 16
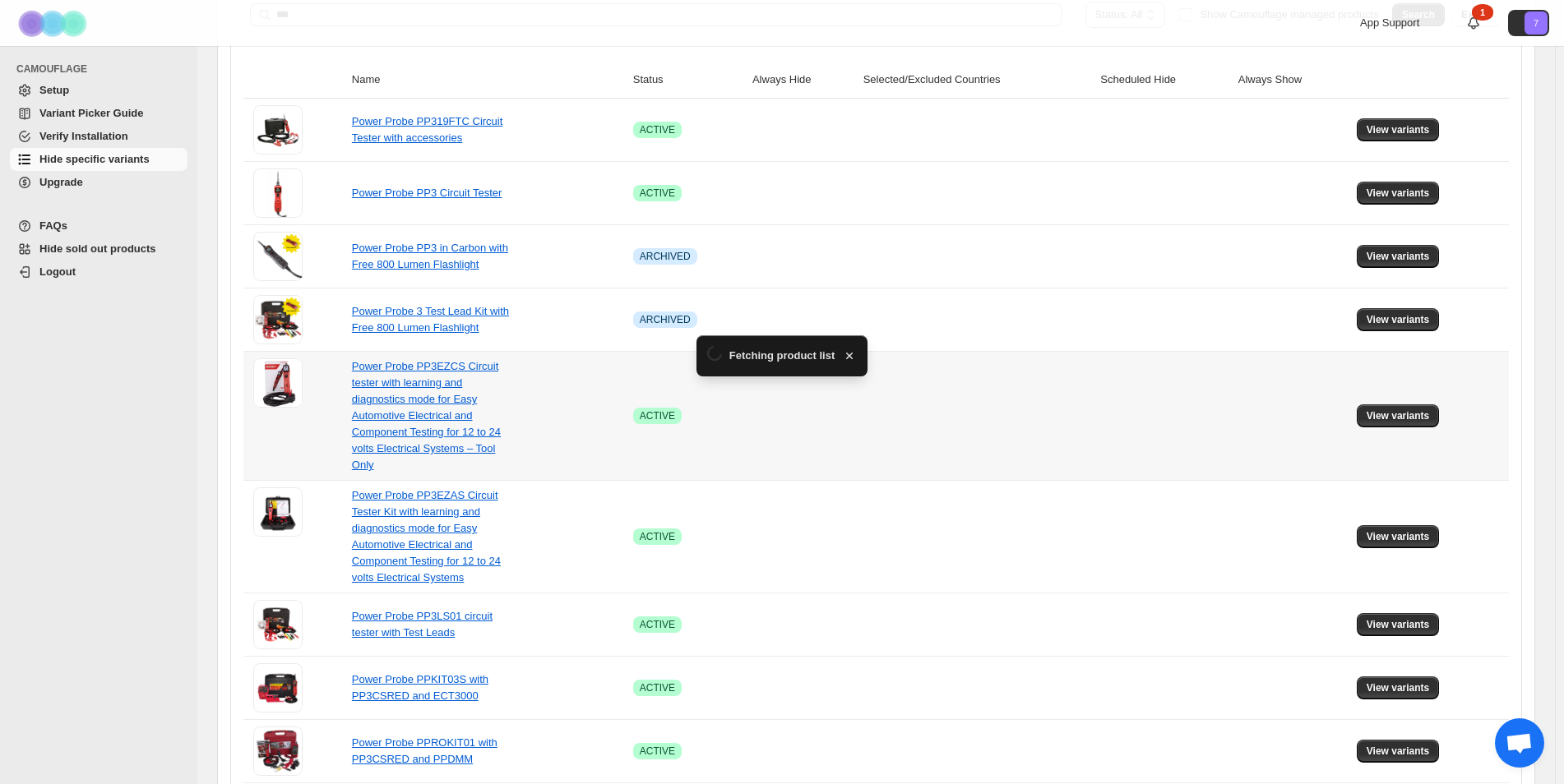
scroll to position [0, 0]
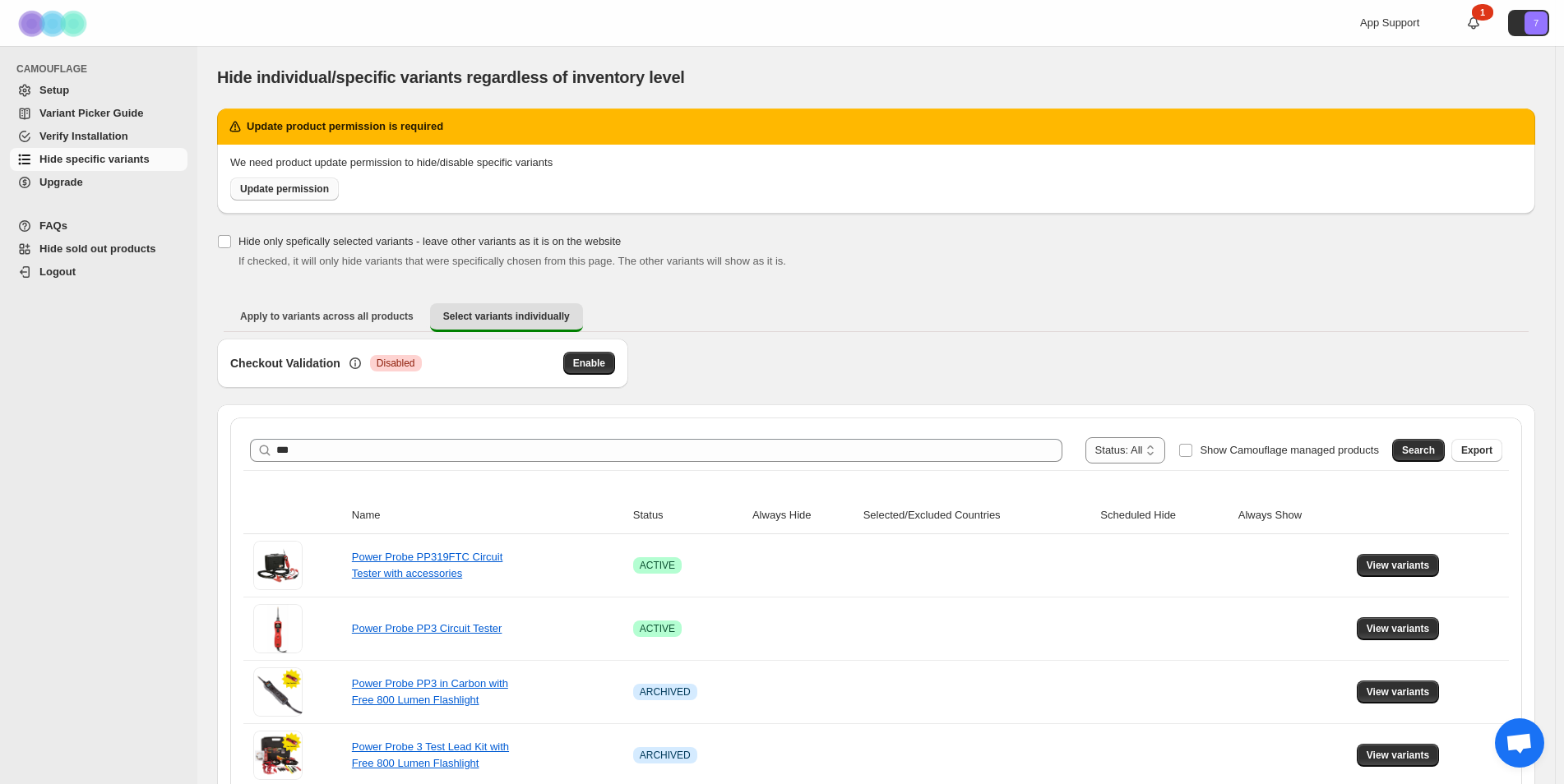
click at [294, 193] on span "Update permission" at bounding box center [284, 190] width 89 height 14
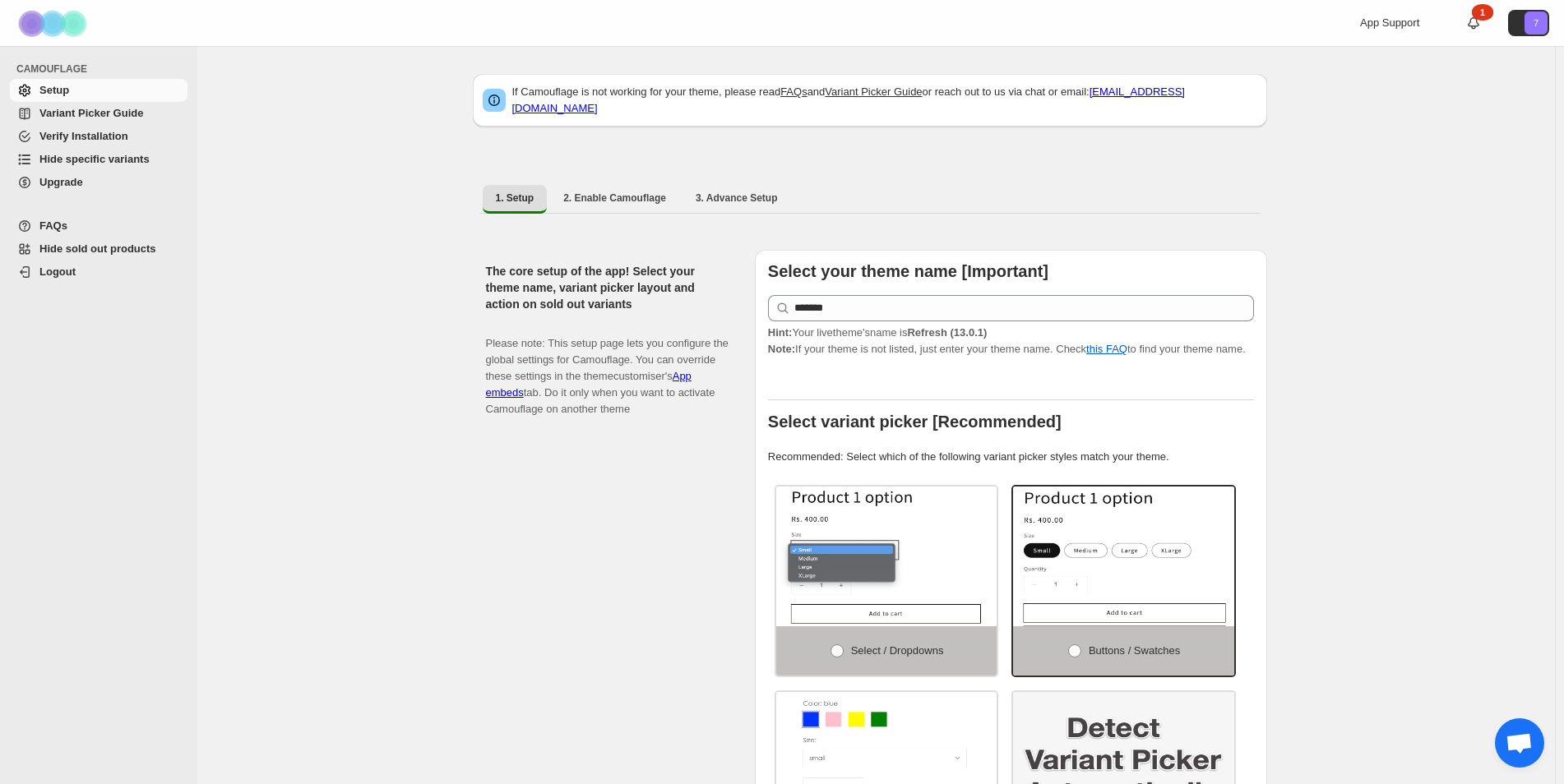
click at [107, 161] on span "Hide specific variants" at bounding box center [94, 159] width 110 height 13
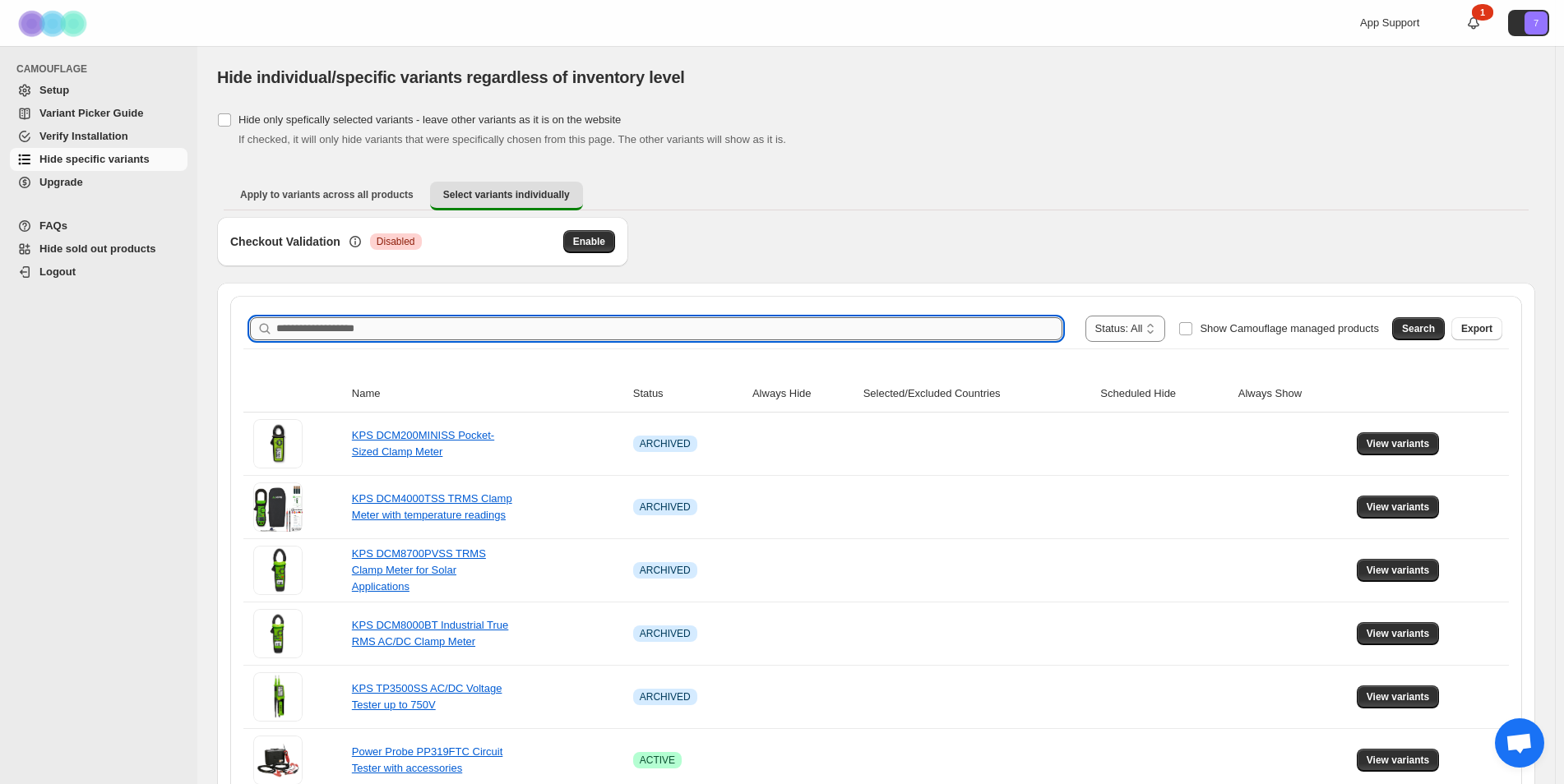
click at [596, 332] on input "Search product name" at bounding box center [670, 329] width 786 height 23
type input "***"
click at [1427, 334] on span "Search" at bounding box center [1419, 329] width 33 height 14
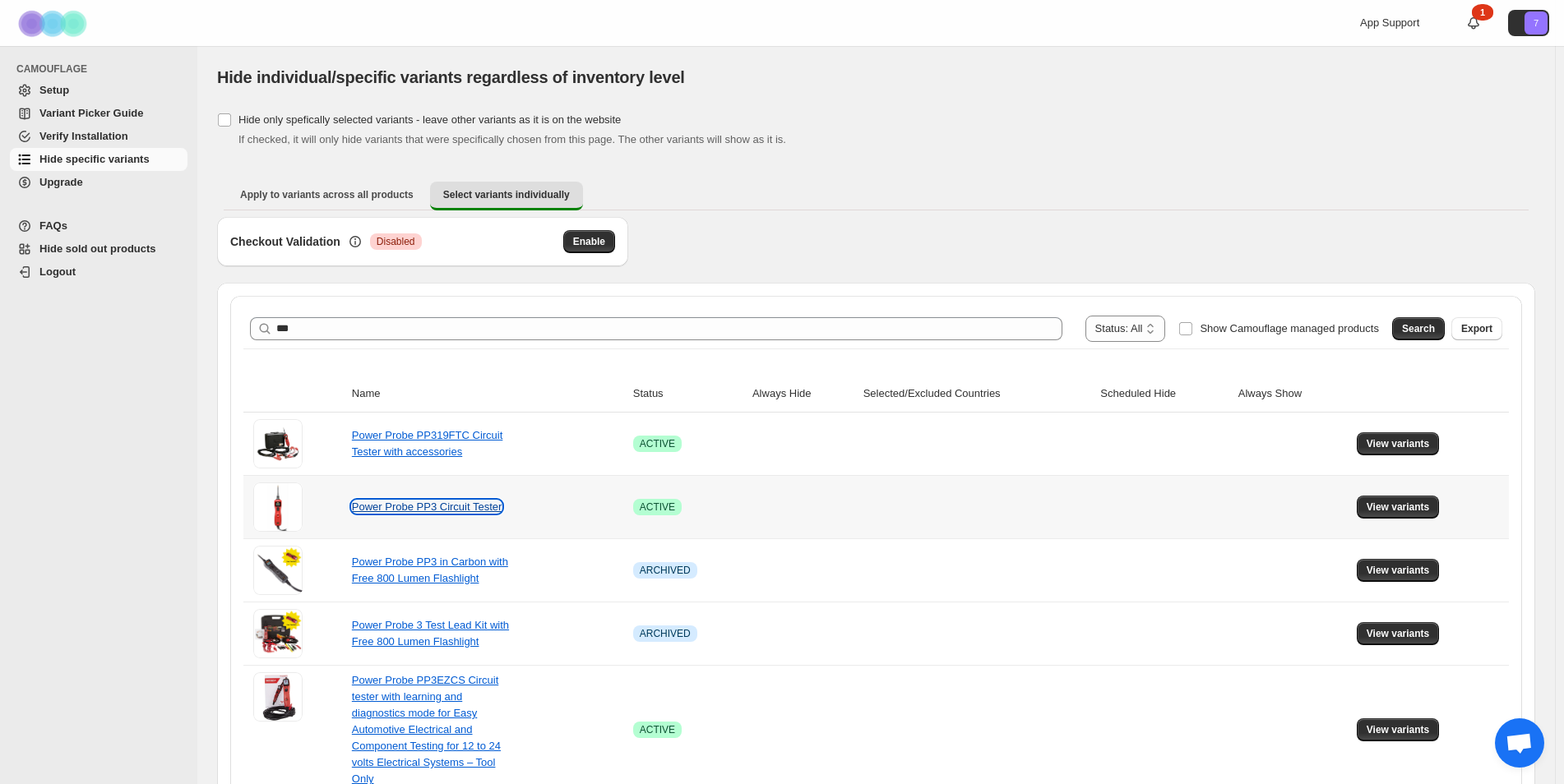
click at [465, 504] on link "Power Probe PP3 Circuit Tester" at bounding box center [427, 507] width 151 height 13
click at [1418, 512] on span "View variants" at bounding box center [1398, 508] width 63 height 14
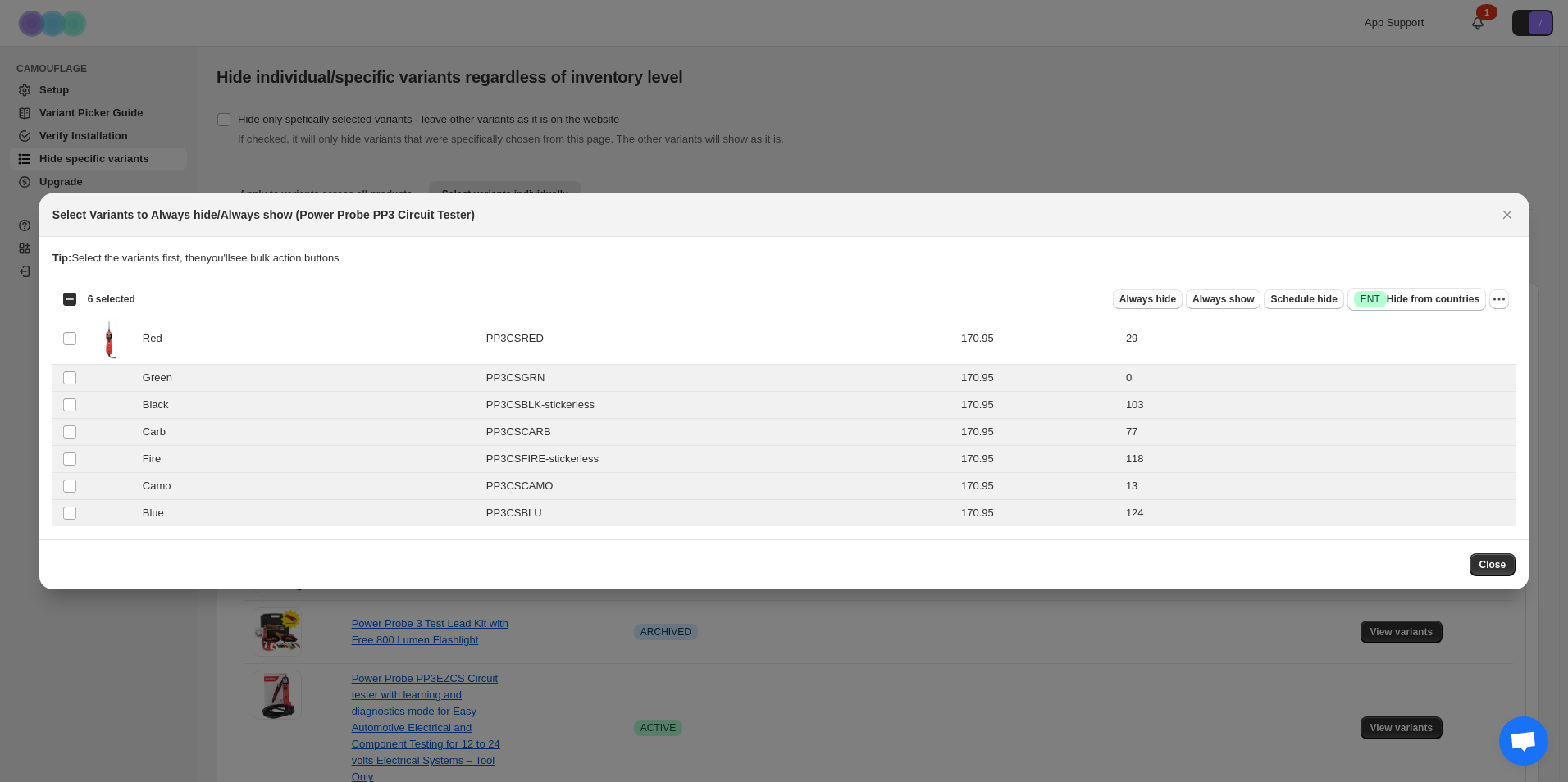
click at [1151, 300] on span "Always hide" at bounding box center [1147, 300] width 56 height 14
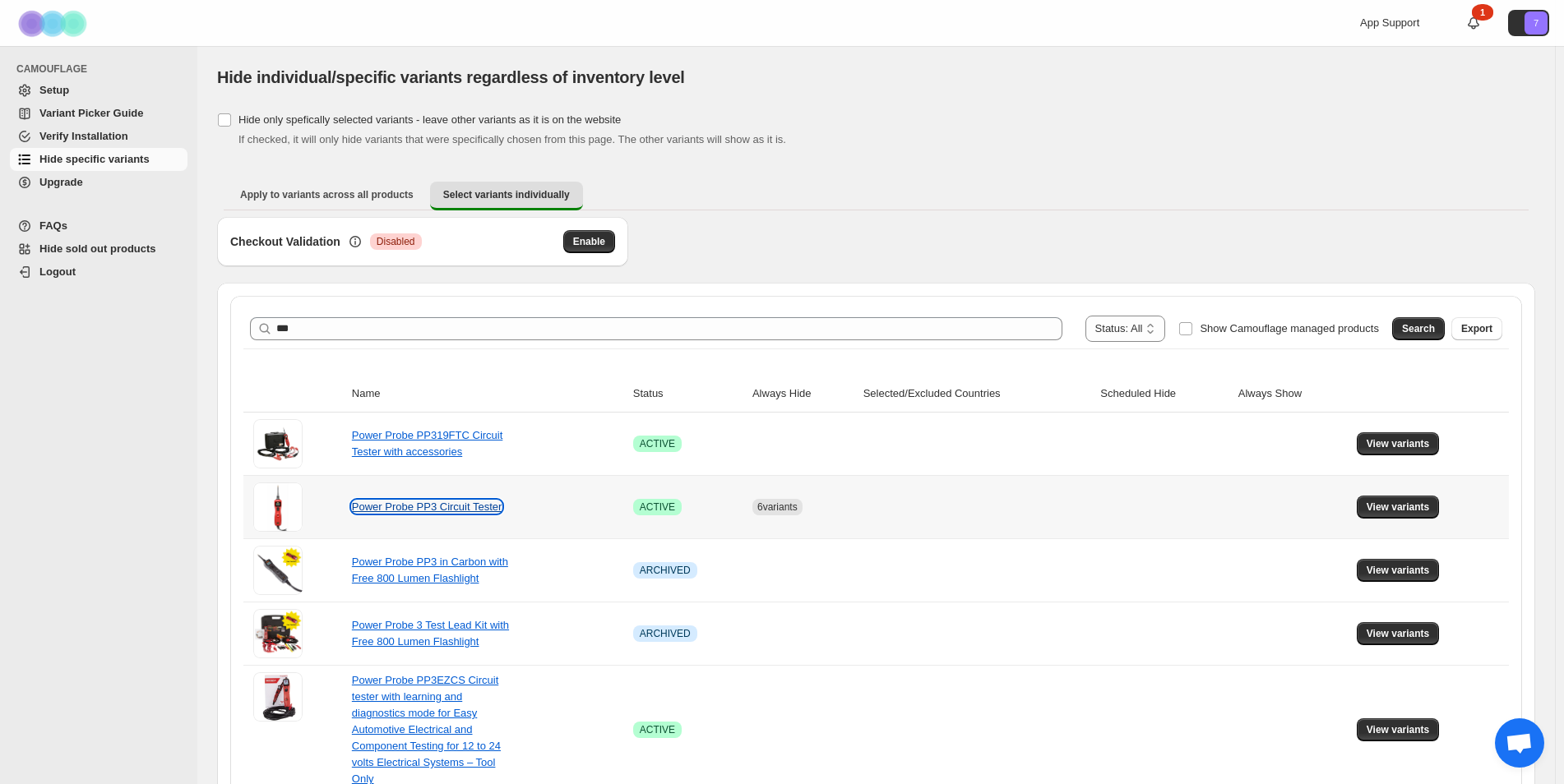
click at [452, 509] on link "Power Probe PP3 Circuit Tester" at bounding box center [427, 507] width 151 height 13
